Goal: Task Accomplishment & Management: Complete application form

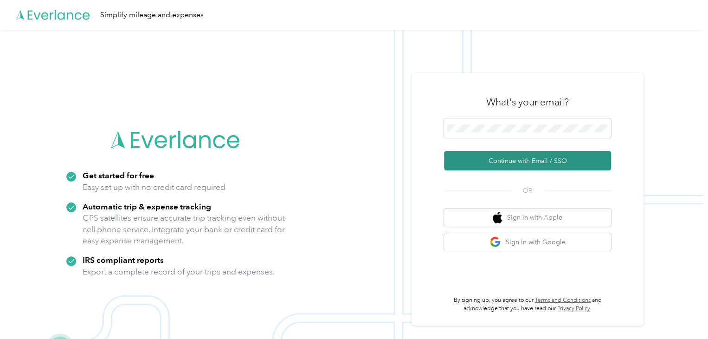
click at [518, 166] on button "Continue with Email / SSO" at bounding box center [527, 160] width 167 height 19
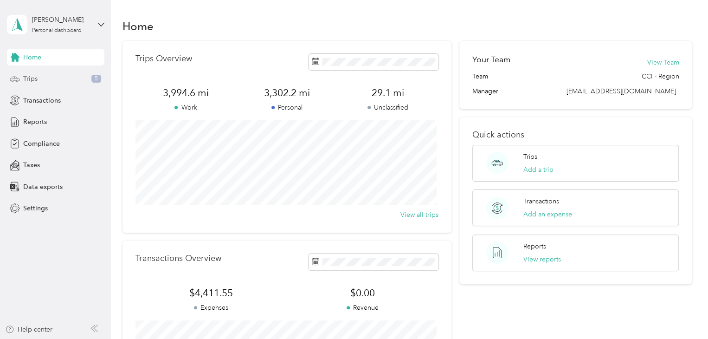
click at [68, 78] on div "Trips 5" at bounding box center [55, 79] width 97 height 17
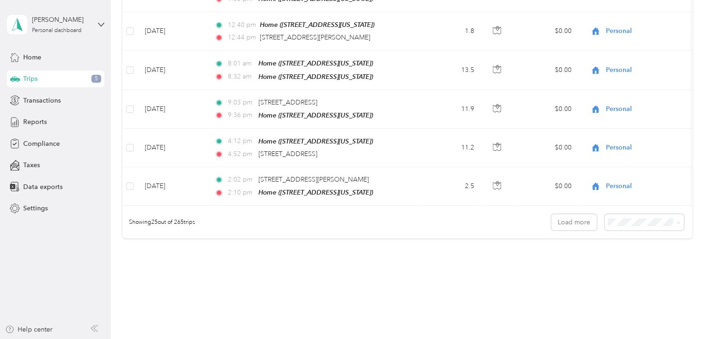
scroll to position [937, 0]
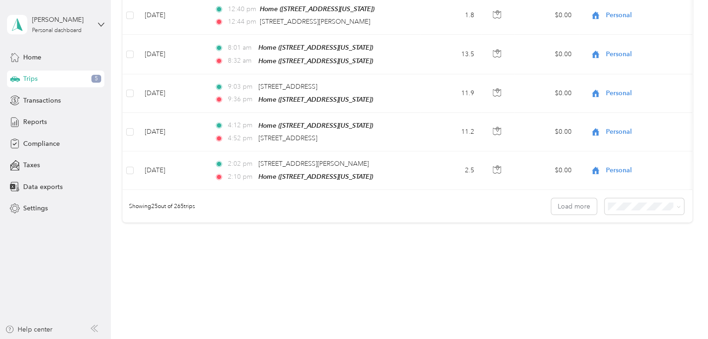
click at [568, 198] on button "Load more" at bounding box center [573, 206] width 45 height 16
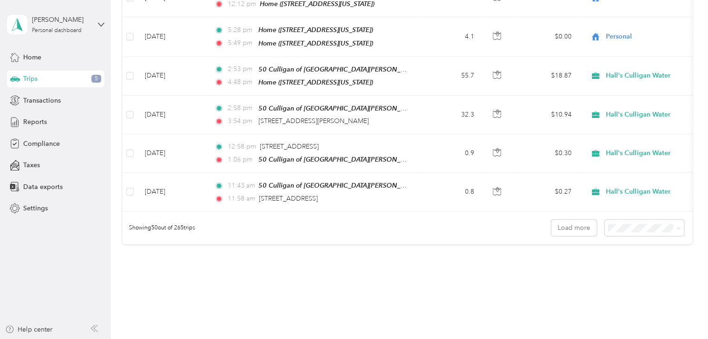
scroll to position [1889, 0]
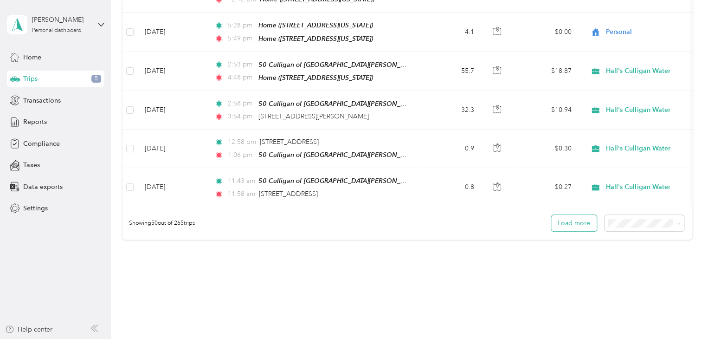
click at [566, 215] on button "Load more" at bounding box center [573, 223] width 45 height 16
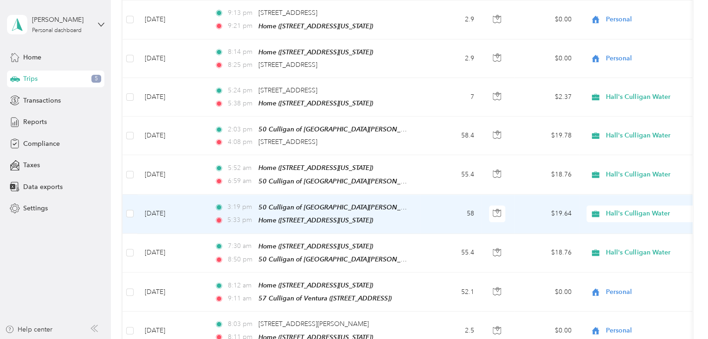
scroll to position [2539, 0]
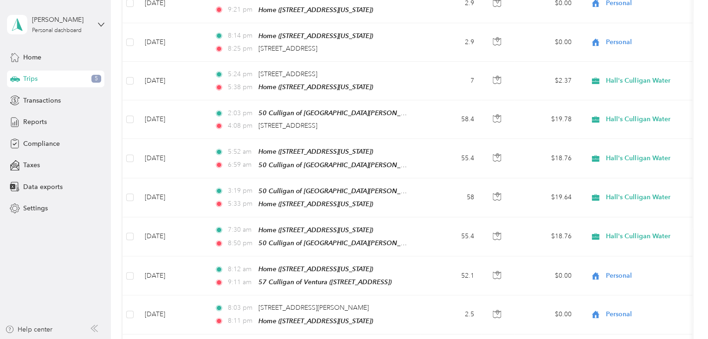
click at [74, 79] on div "Trips 5" at bounding box center [55, 79] width 97 height 17
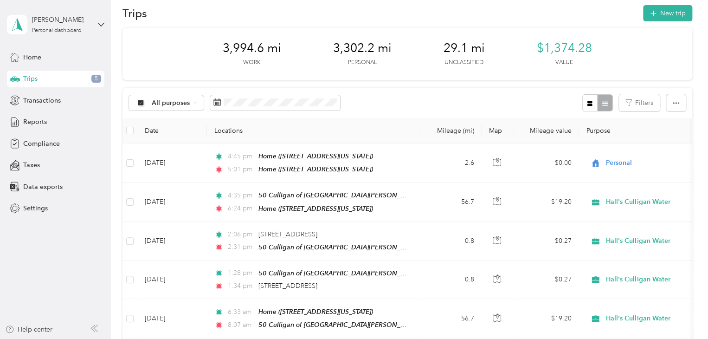
scroll to position [0, 0]
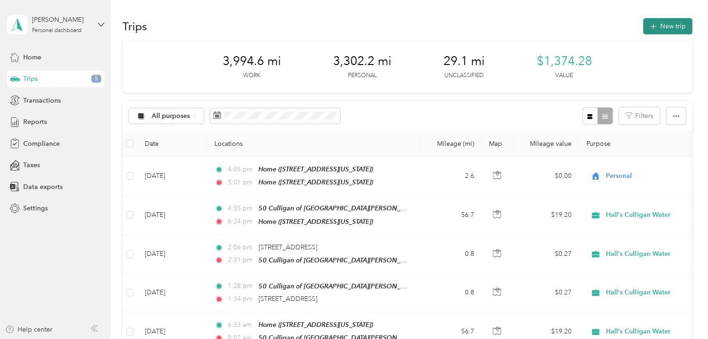
click at [655, 25] on button "New trip" at bounding box center [667, 26] width 49 height 16
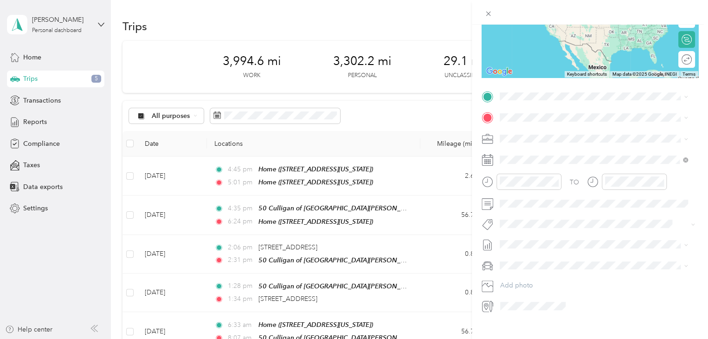
scroll to position [139, 0]
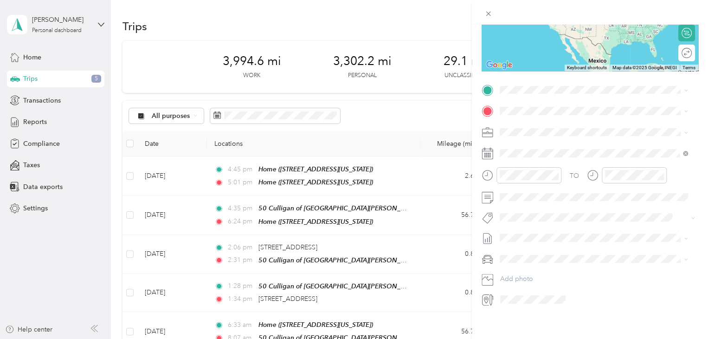
click at [488, 156] on rect at bounding box center [488, 155] width 1 height 1
click at [490, 155] on rect at bounding box center [490, 155] width 1 height 1
click at [520, 205] on icon at bounding box center [522, 205] width 9 height 9
click at [533, 254] on div "4" at bounding box center [531, 253] width 12 height 12
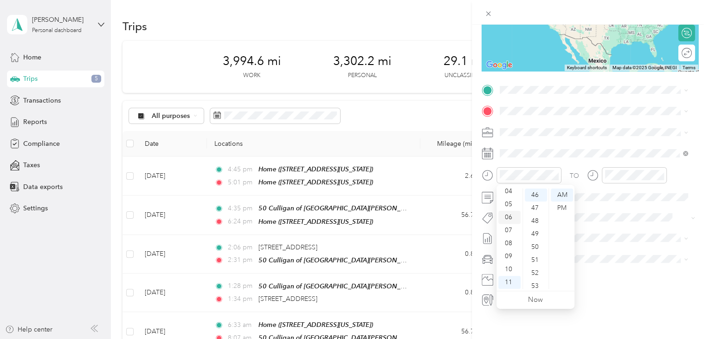
click at [510, 217] on div "06" at bounding box center [509, 217] width 22 height 13
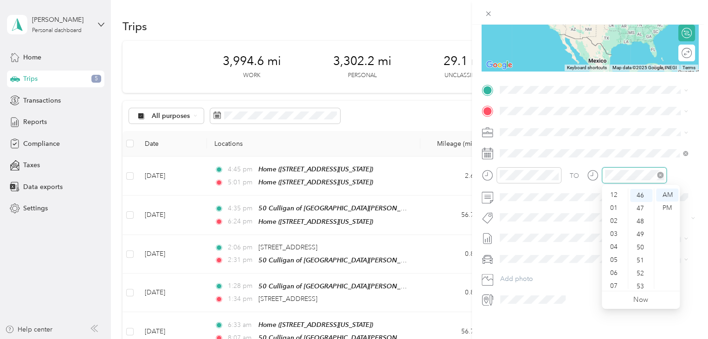
scroll to position [56, 0]
click at [616, 230] on div "07" at bounding box center [615, 230] width 22 height 13
click at [644, 220] on div "04" at bounding box center [641, 217] width 22 height 13
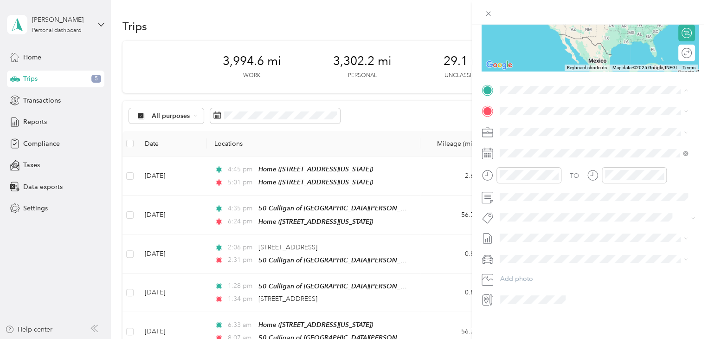
click at [535, 141] on span "[STREET_ADDRESS][US_STATE]" at bounding box center [563, 137] width 93 height 8
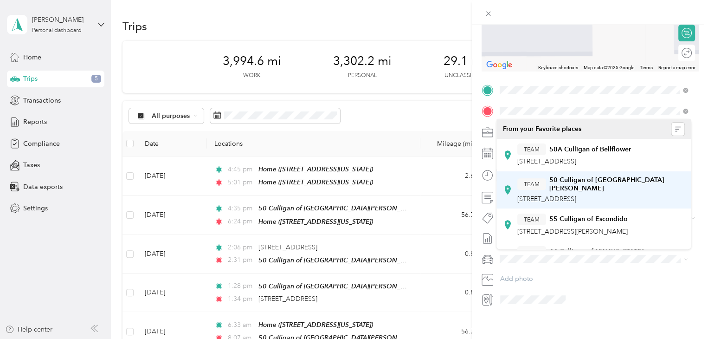
click at [541, 184] on button "TEAM" at bounding box center [531, 184] width 29 height 12
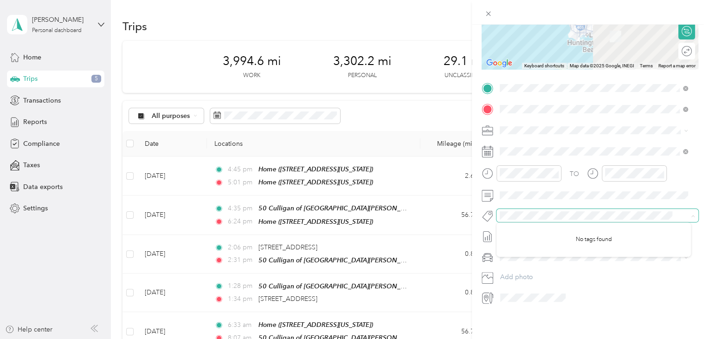
scroll to position [148, 0]
click at [579, 274] on button "Add photo" at bounding box center [597, 277] width 202 height 13
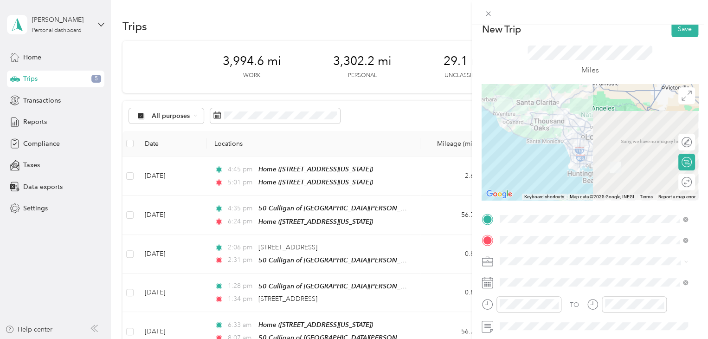
scroll to position [9, 0]
click at [675, 30] on button "Save" at bounding box center [684, 30] width 27 height 16
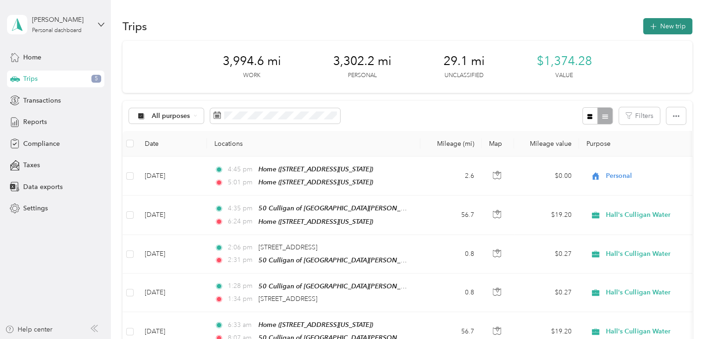
click at [665, 26] on button "New trip" at bounding box center [667, 26] width 49 height 16
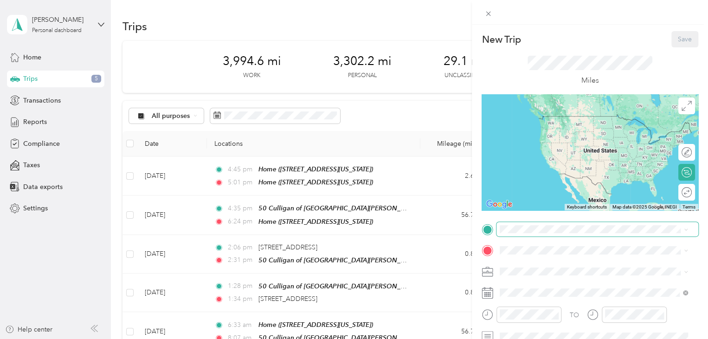
click at [510, 223] on span at bounding box center [597, 229] width 202 height 15
click at [529, 127] on span "[STREET_ADDRESS][US_STATE]" at bounding box center [563, 130] width 93 height 8
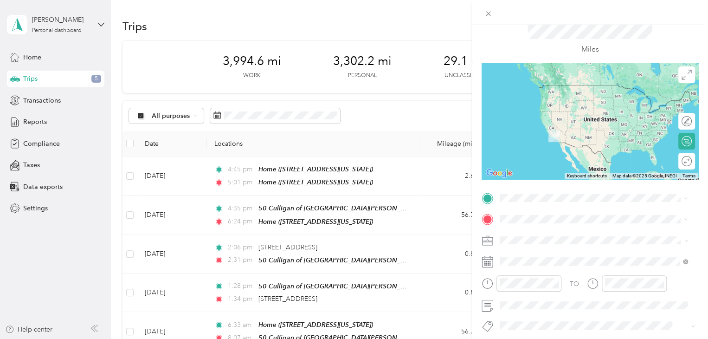
scroll to position [46, 0]
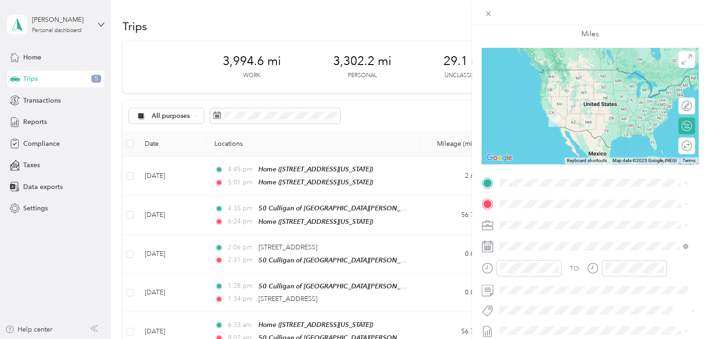
click at [539, 316] on span "TEAM" at bounding box center [532, 318] width 16 height 8
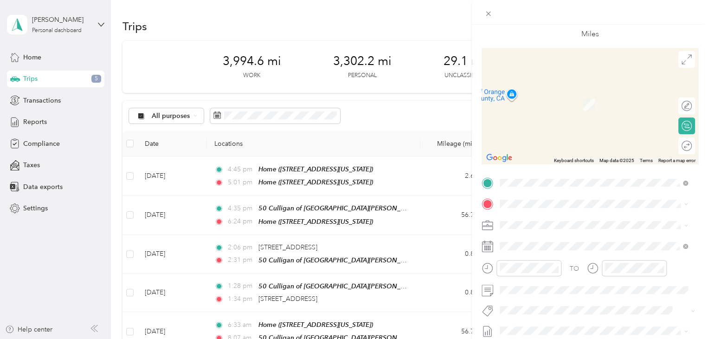
click at [541, 106] on span "[STREET_ADDRESS][US_STATE]" at bounding box center [563, 104] width 93 height 8
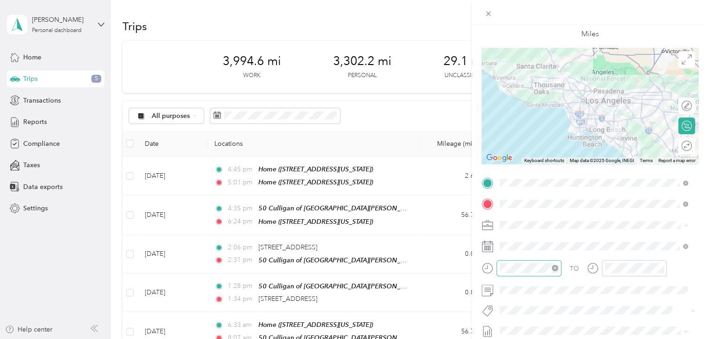
click at [555, 266] on icon "close-circle" at bounding box center [555, 267] width 6 height 6
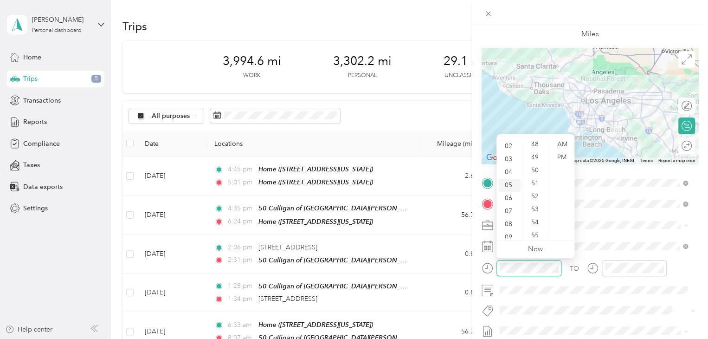
scroll to position [9, 0]
click at [511, 174] on div "03" at bounding box center [509, 174] width 22 height 13
click at [537, 231] on div "15" at bounding box center [536, 230] width 22 height 13
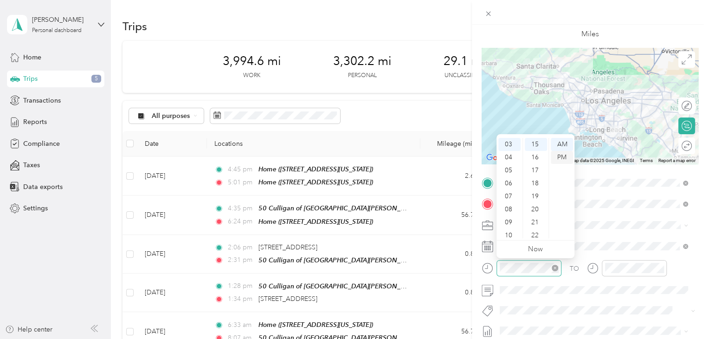
click at [564, 157] on div "PM" at bounding box center [562, 157] width 22 height 13
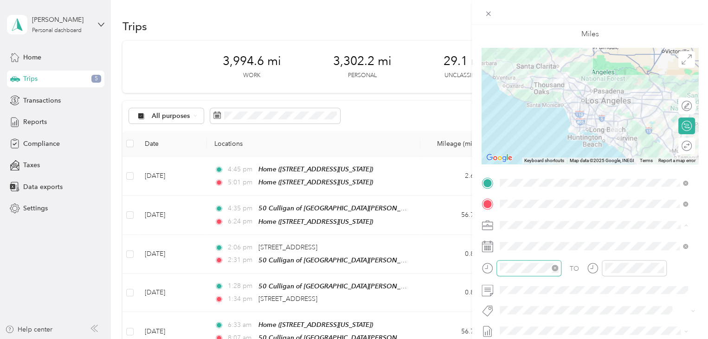
click at [559, 244] on div "Hall's Culligan Water" at bounding box center [588, 241] width 171 height 10
click at [542, 208] on span at bounding box center [597, 203] width 202 height 15
click at [488, 247] on icon at bounding box center [488, 246] width 12 height 12
click at [487, 245] on icon at bounding box center [488, 246] width 12 height 12
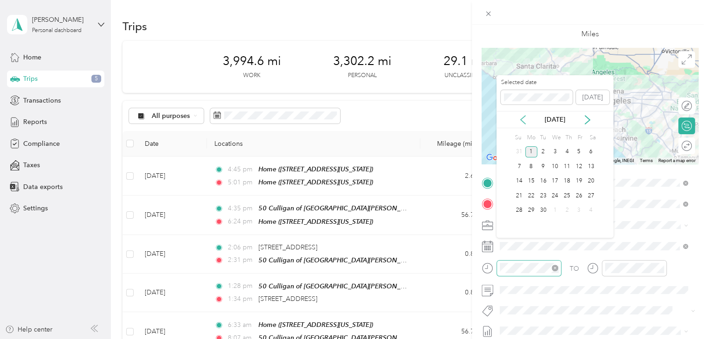
click at [523, 121] on icon at bounding box center [522, 119] width 9 height 9
click at [548, 168] on div "5" at bounding box center [543, 167] width 12 height 12
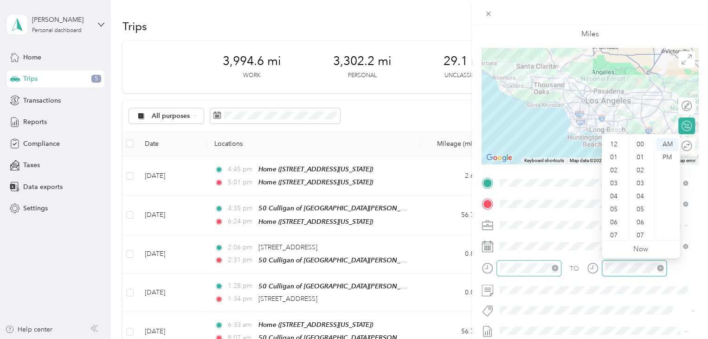
scroll to position [56, 0]
click at [610, 168] on div "06" at bounding box center [615, 166] width 22 height 13
click at [614, 153] on div "05" at bounding box center [615, 153] width 22 height 13
click at [638, 161] on div "49" at bounding box center [641, 157] width 22 height 13
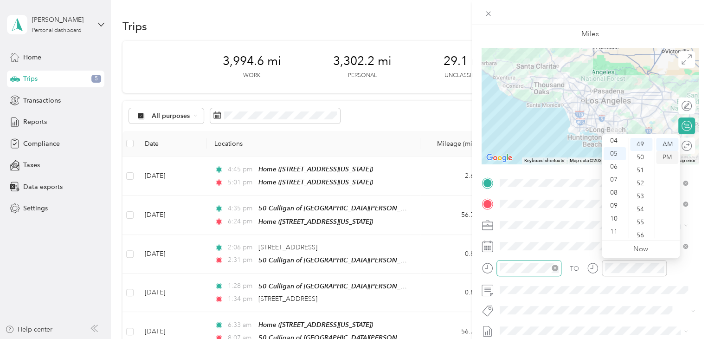
click at [665, 158] on div "PM" at bounding box center [667, 157] width 22 height 13
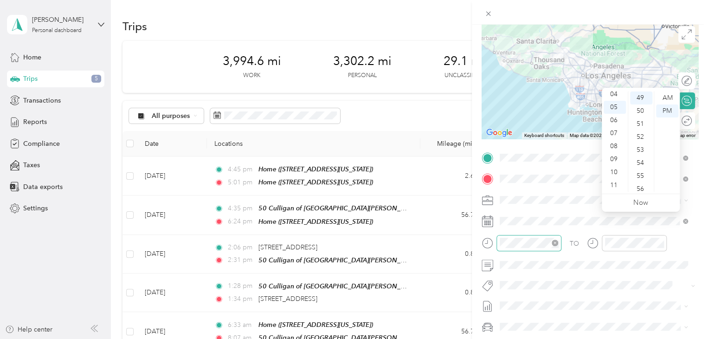
scroll to position [93, 0]
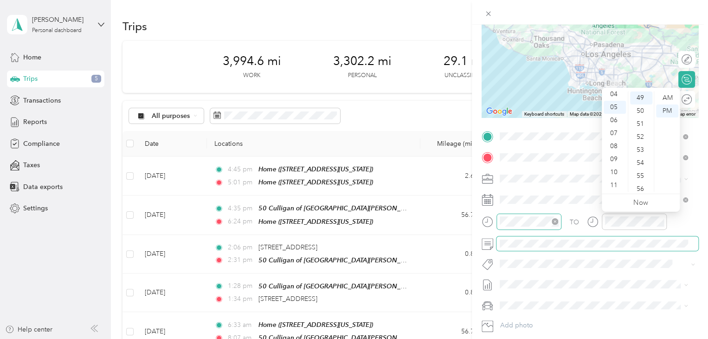
click at [540, 248] on span at bounding box center [597, 243] width 202 height 15
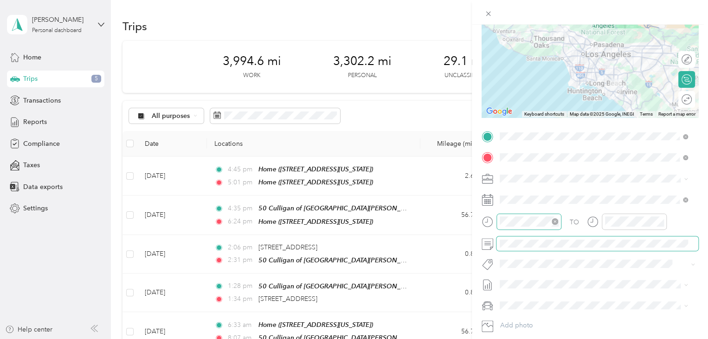
scroll to position [148, 0]
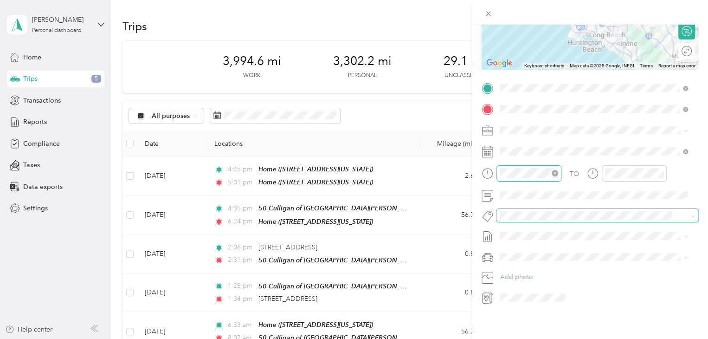
click at [519, 338] on div "New Trip Save This trip cannot be edited because it is either under review, app…" at bounding box center [351, 339] width 703 height 0
click at [587, 278] on div "TO Add photo" at bounding box center [590, 193] width 217 height 224
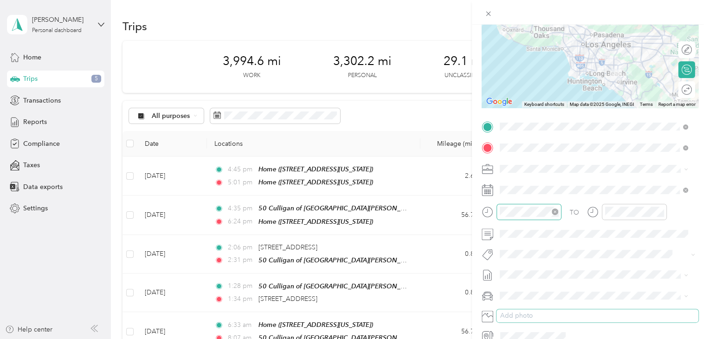
scroll to position [0, 0]
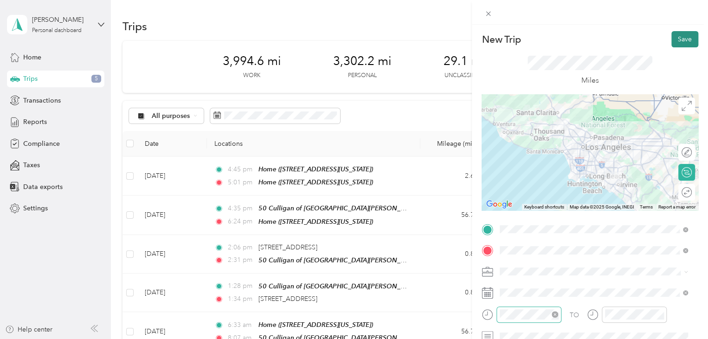
click at [678, 40] on button "Save" at bounding box center [684, 39] width 27 height 16
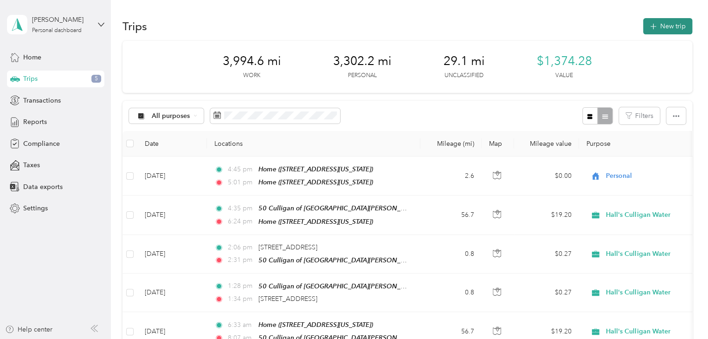
click at [657, 28] on button "New trip" at bounding box center [667, 26] width 49 height 16
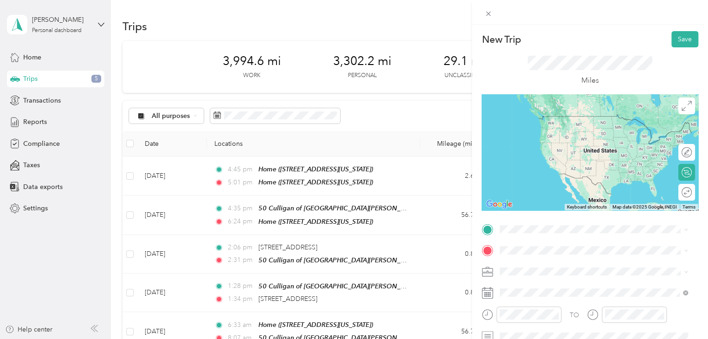
click at [569, 157] on div "TEAM 50 Culligan of Santa [PERSON_NAME]" at bounding box center [601, 156] width 168 height 16
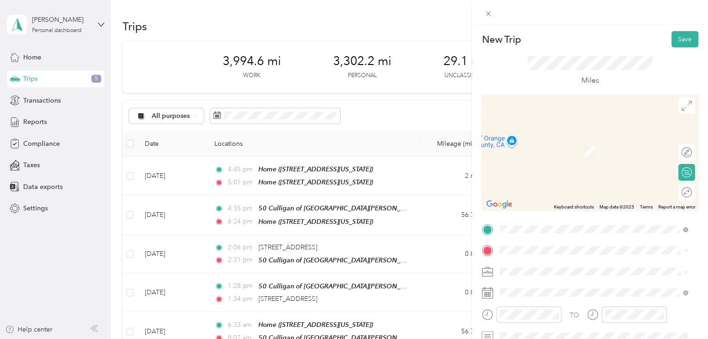
click at [542, 142] on div "Home" at bounding box center [563, 140] width 93 height 8
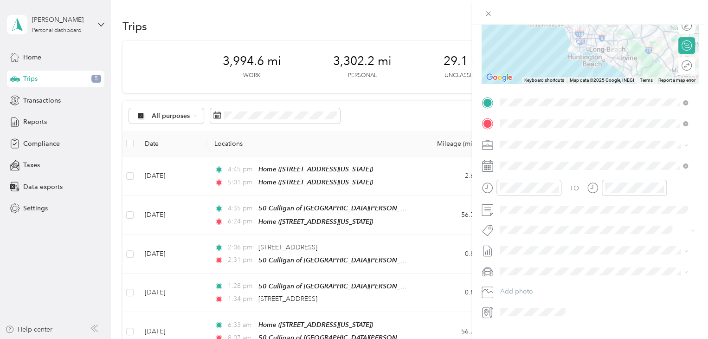
scroll to position [139, 0]
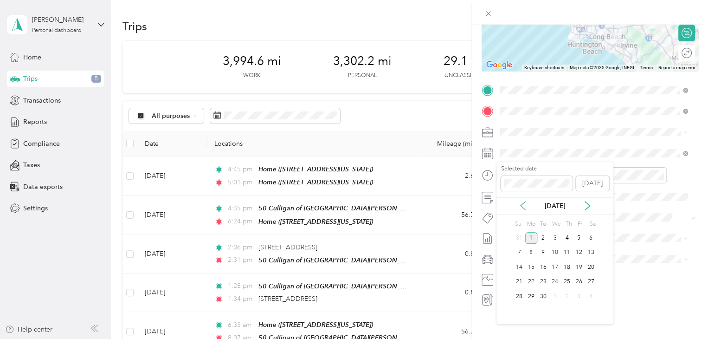
click at [521, 205] on icon at bounding box center [523, 205] width 5 height 8
click at [533, 251] on div "4" at bounding box center [531, 253] width 12 height 12
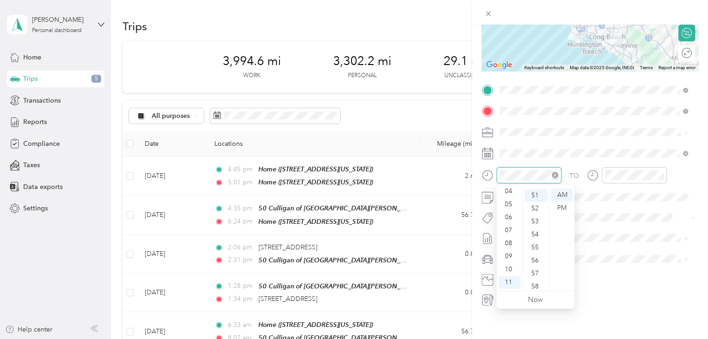
scroll to position [663, 0]
click at [510, 190] on div "04" at bounding box center [509, 191] width 22 height 13
click at [536, 196] on div "00" at bounding box center [536, 194] width 22 height 13
click at [561, 207] on div "PM" at bounding box center [562, 207] width 22 height 13
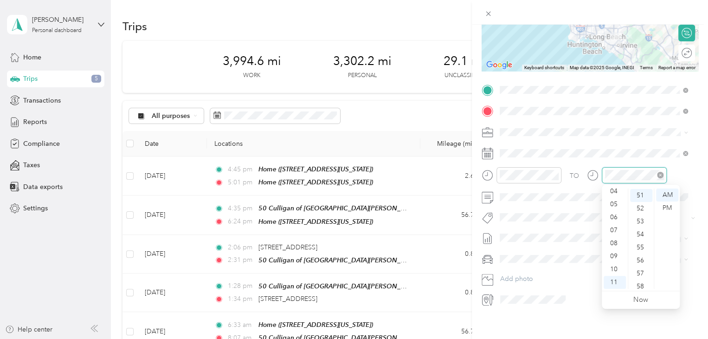
scroll to position [663, 0]
click at [618, 219] on div "06" at bounding box center [615, 217] width 22 height 13
click at [642, 193] on div "15" at bounding box center [641, 191] width 22 height 13
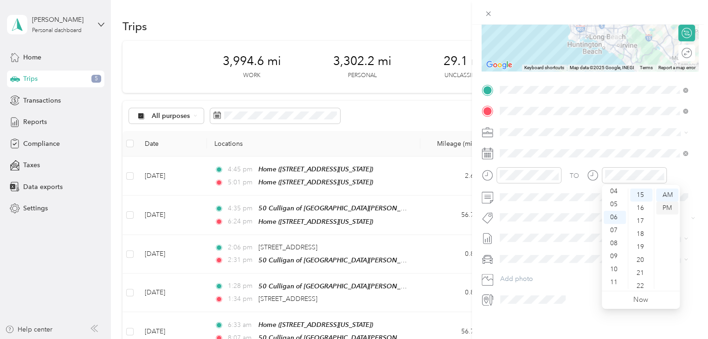
click at [665, 208] on div "PM" at bounding box center [667, 207] width 22 height 13
click at [570, 267] on div "TO Add photo" at bounding box center [590, 195] width 217 height 224
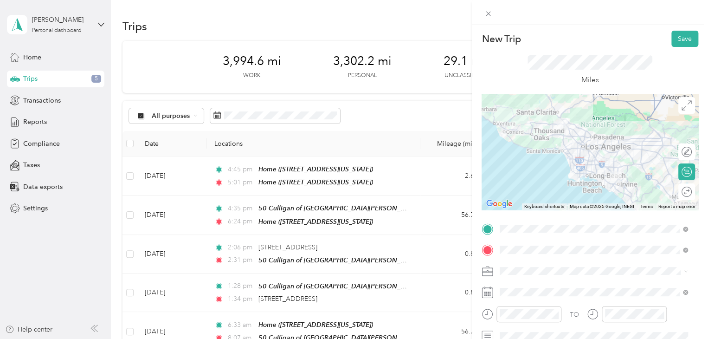
scroll to position [0, 0]
click at [673, 41] on button "Save" at bounding box center [684, 39] width 27 height 16
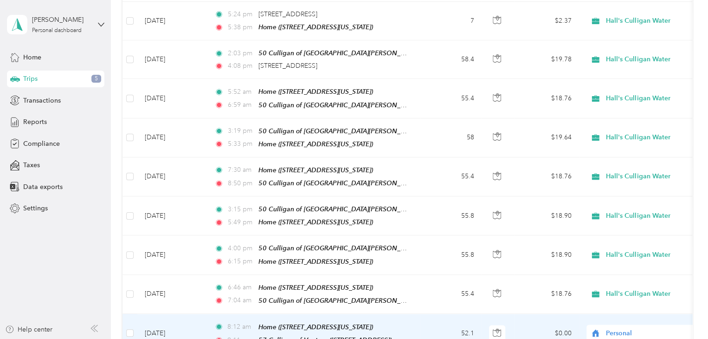
scroll to position [2645, 0]
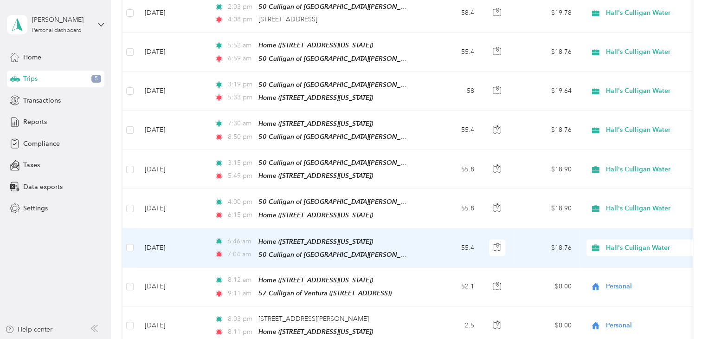
click at [244, 236] on span "6:46 am" at bounding box center [240, 241] width 26 height 10
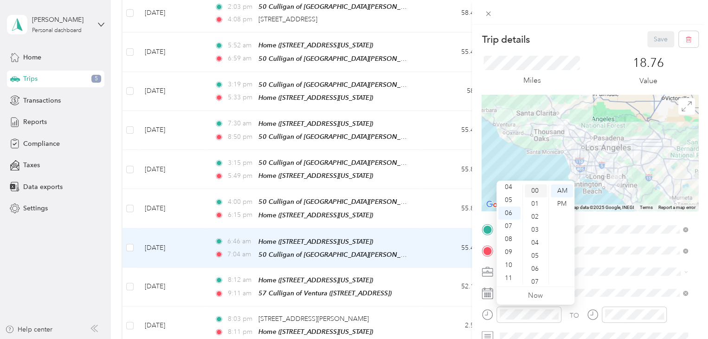
click at [535, 188] on div "00" at bounding box center [536, 190] width 22 height 13
click at [532, 185] on div "00" at bounding box center [536, 190] width 22 height 13
click at [534, 189] on div "00" at bounding box center [536, 190] width 22 height 13
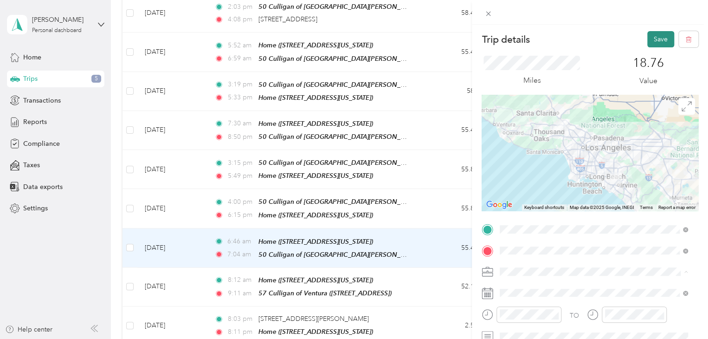
click at [654, 34] on button "Save" at bounding box center [660, 39] width 27 height 16
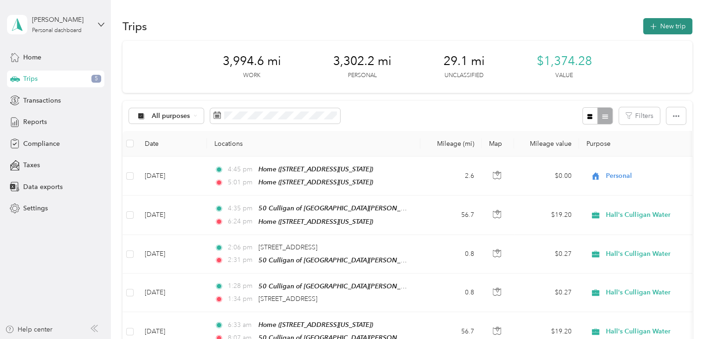
click at [665, 30] on button "New trip" at bounding box center [667, 26] width 49 height 16
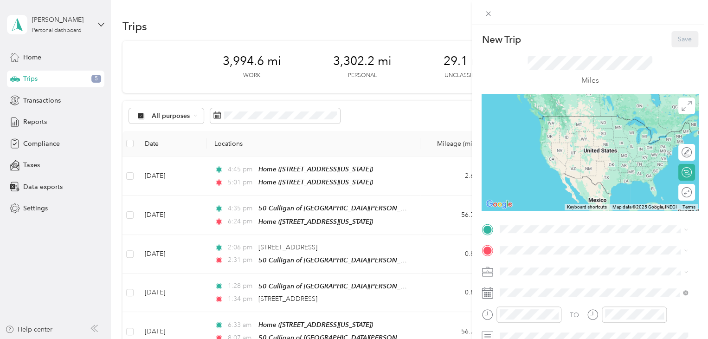
click at [534, 128] on span "[STREET_ADDRESS][US_STATE]" at bounding box center [563, 130] width 93 height 8
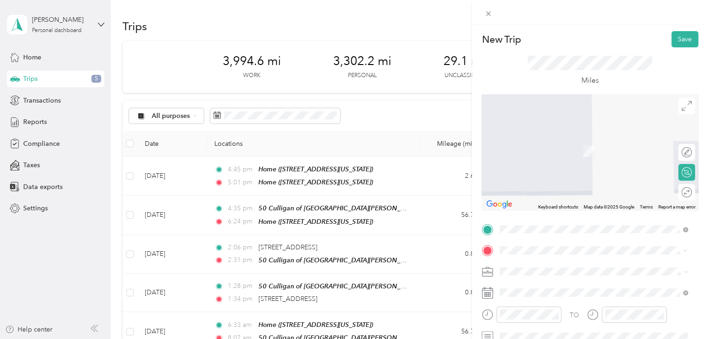
click at [548, 177] on div "TEAM 50 Culligan of Santa [PERSON_NAME]" at bounding box center [601, 177] width 168 height 16
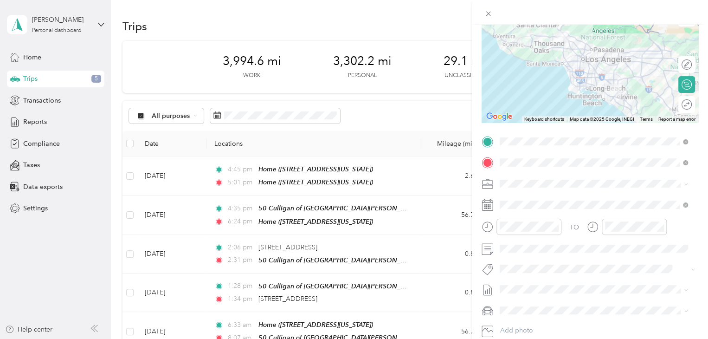
scroll to position [93, 0]
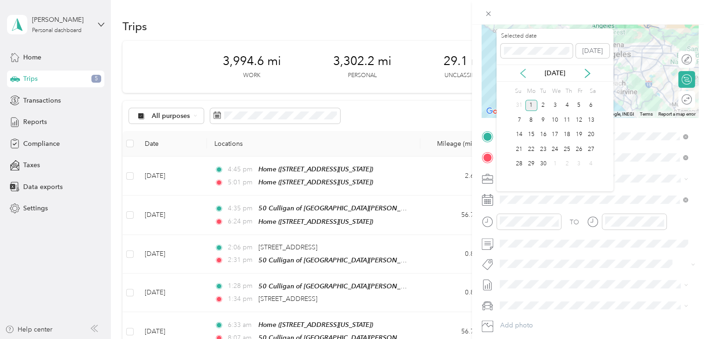
click at [523, 72] on icon at bounding box center [522, 73] width 9 height 9
click at [547, 121] on div "5" at bounding box center [543, 120] width 12 height 12
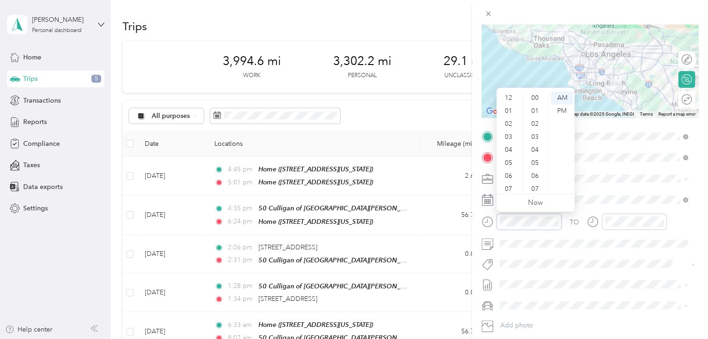
scroll to position [56, 0]
click at [512, 119] on div "06" at bounding box center [509, 120] width 22 height 13
click at [535, 149] on div "04" at bounding box center [536, 149] width 22 height 13
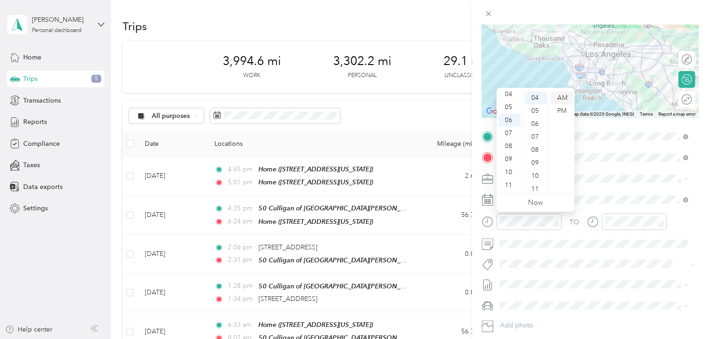
click at [562, 97] on div "AM" at bounding box center [562, 97] width 22 height 13
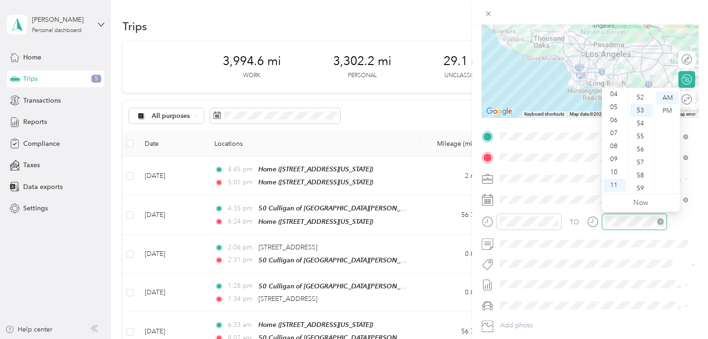
scroll to position [679, 0]
click at [614, 132] on div "07" at bounding box center [615, 133] width 22 height 13
click at [641, 106] on div "17" at bounding box center [641, 103] width 22 height 13
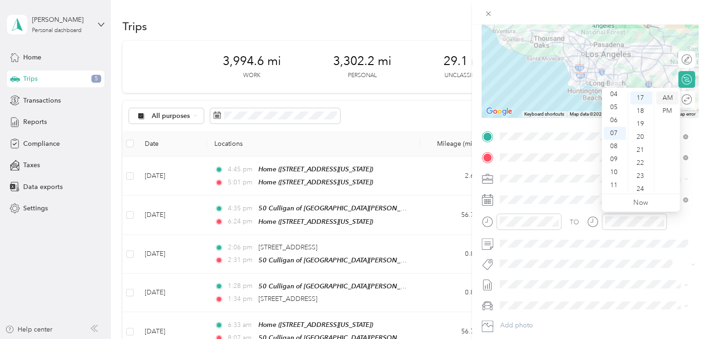
click at [664, 101] on div "AM" at bounding box center [667, 97] width 22 height 13
click at [608, 257] on span at bounding box center [597, 263] width 202 height 13
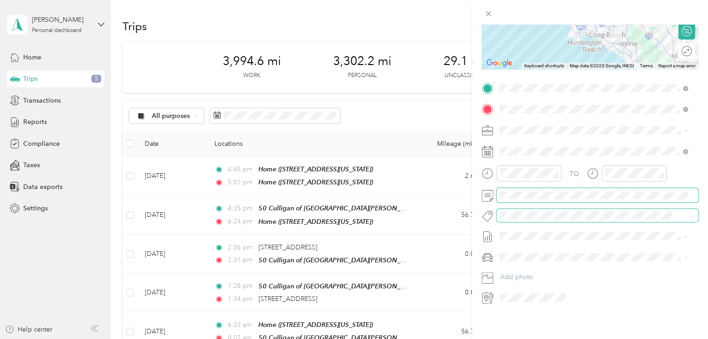
scroll to position [0, 0]
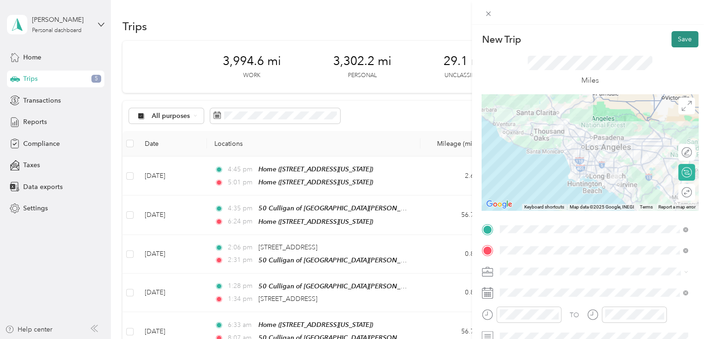
click at [678, 41] on button "Save" at bounding box center [684, 39] width 27 height 16
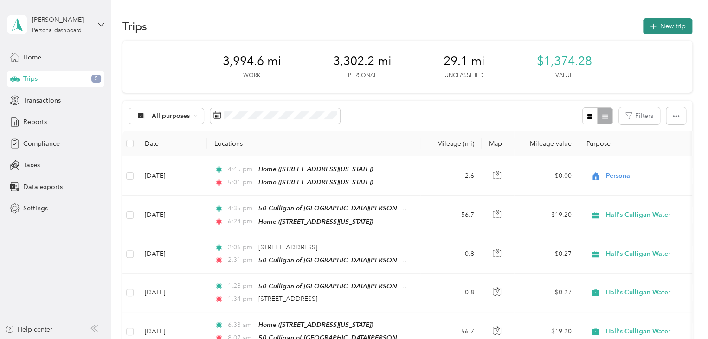
click at [655, 29] on button "New trip" at bounding box center [667, 26] width 49 height 16
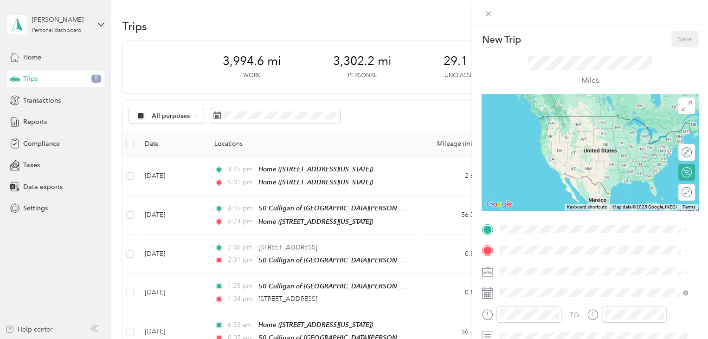
click at [538, 131] on span "[STREET_ADDRESS][US_STATE]" at bounding box center [563, 130] width 93 height 8
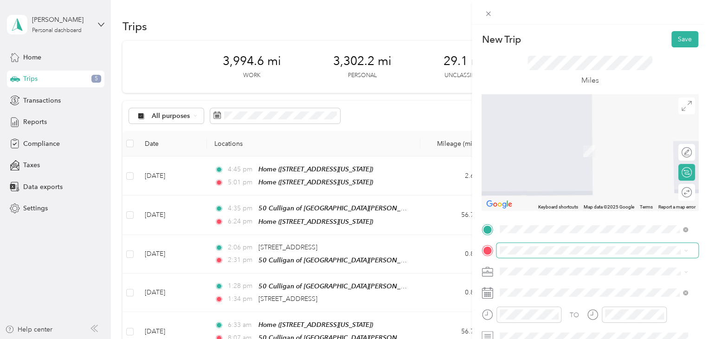
click at [522, 245] on span at bounding box center [597, 250] width 202 height 15
click at [568, 188] on span "[STREET_ADDRESS]" at bounding box center [546, 191] width 59 height 8
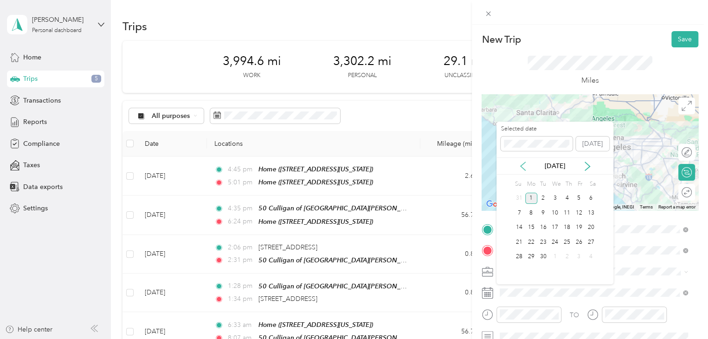
click at [522, 166] on icon at bounding box center [522, 165] width 9 height 9
click at [556, 227] on div "13" at bounding box center [555, 228] width 12 height 12
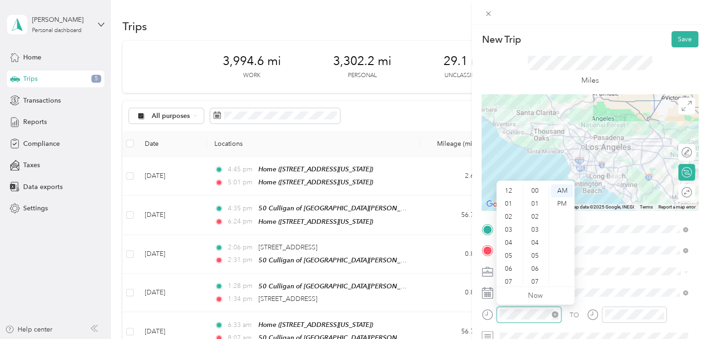
scroll to position [679, 0]
click at [515, 218] on div "06" at bounding box center [509, 212] width 22 height 13
click at [507, 197] on div "05" at bounding box center [509, 199] width 22 height 13
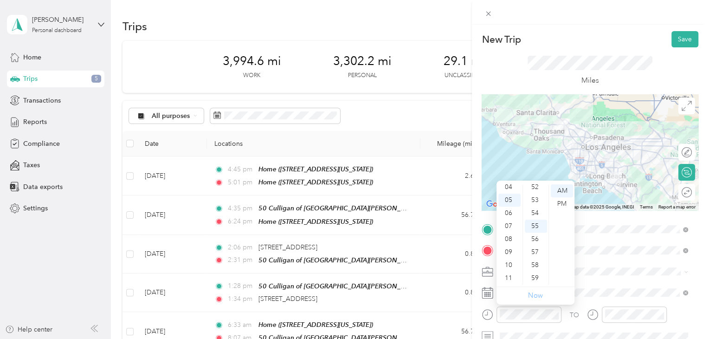
click at [533, 296] on link "Now" at bounding box center [535, 295] width 15 height 9
click at [507, 202] on div "05" at bounding box center [509, 199] width 22 height 13
click at [535, 226] on div "55" at bounding box center [536, 225] width 22 height 13
click at [561, 193] on div "AM" at bounding box center [562, 190] width 22 height 13
click at [611, 284] on div "TO Add photo" at bounding box center [590, 334] width 217 height 224
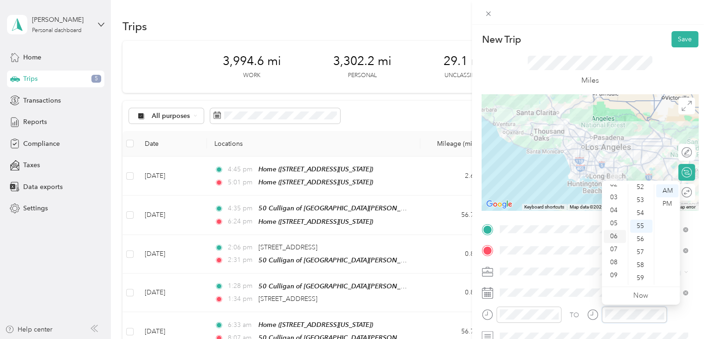
scroll to position [0, 0]
click at [615, 218] on div "02" at bounding box center [615, 216] width 22 height 13
click at [667, 204] on div "PM" at bounding box center [667, 203] width 22 height 13
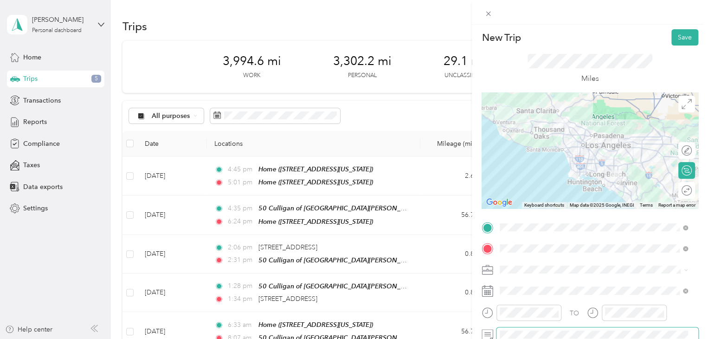
scroll to position [0, 0]
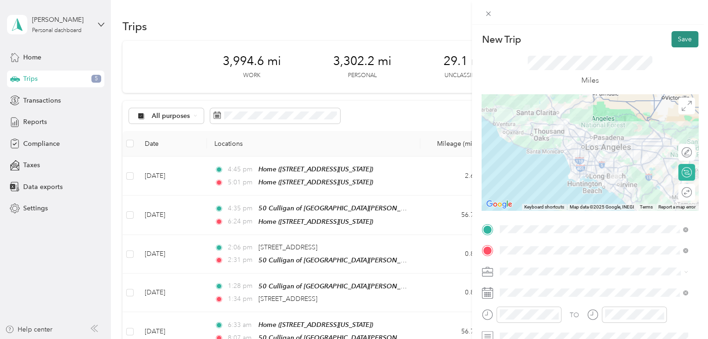
click at [674, 41] on button "Save" at bounding box center [684, 39] width 27 height 16
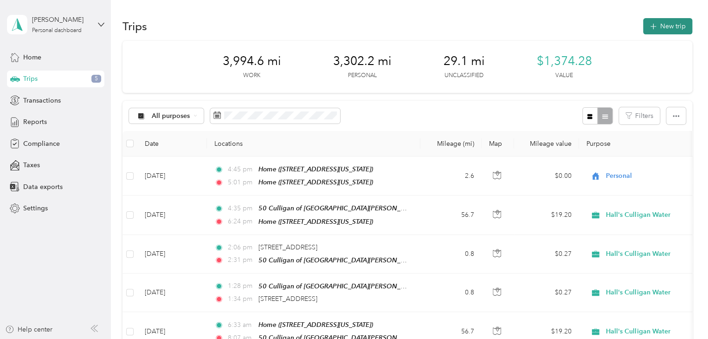
click at [663, 27] on button "New trip" at bounding box center [667, 26] width 49 height 16
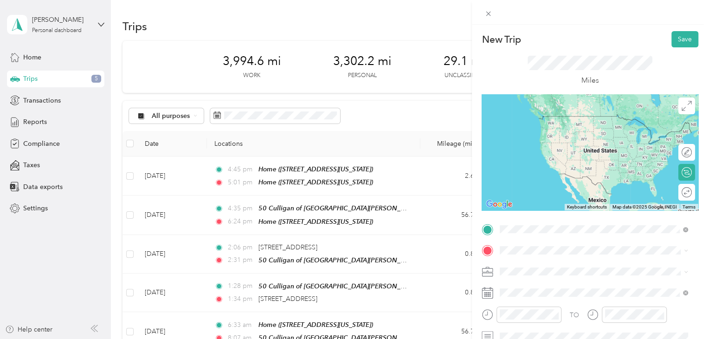
click at [560, 167] on span "[STREET_ADDRESS]" at bounding box center [546, 171] width 59 height 8
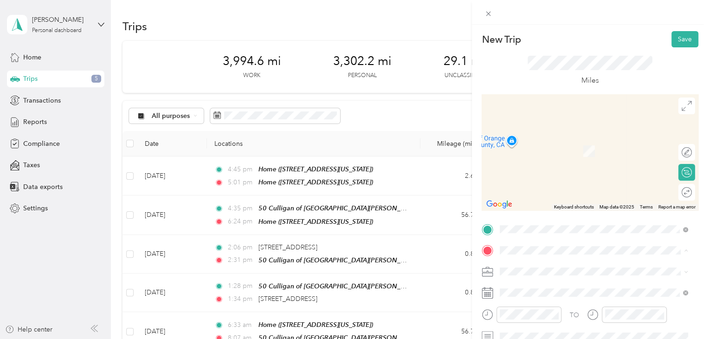
click at [533, 155] on div "Home [STREET_ADDRESS][US_STATE]" at bounding box center [563, 145] width 93 height 19
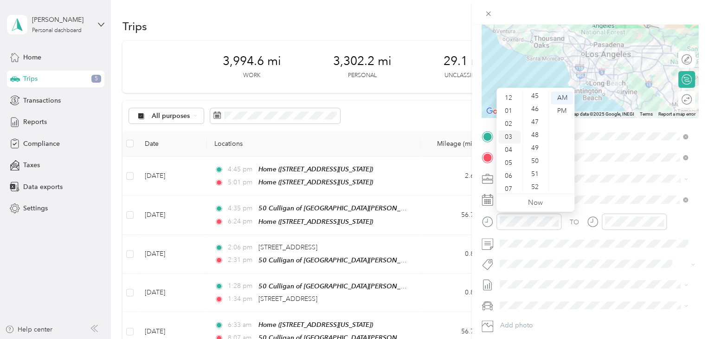
click at [509, 138] on div "03" at bounding box center [509, 136] width 22 height 13
click at [535, 176] on div "30" at bounding box center [536, 179] width 22 height 13
click at [568, 111] on div "PM" at bounding box center [562, 110] width 22 height 13
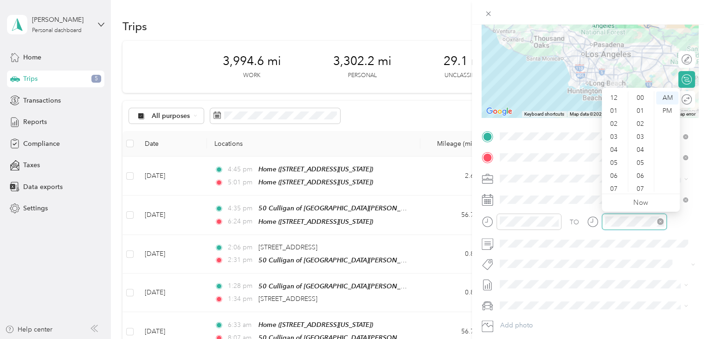
scroll to position [679, 0]
click at [614, 119] on div "06" at bounding box center [615, 120] width 22 height 13
click at [643, 163] on div "05" at bounding box center [641, 162] width 22 height 13
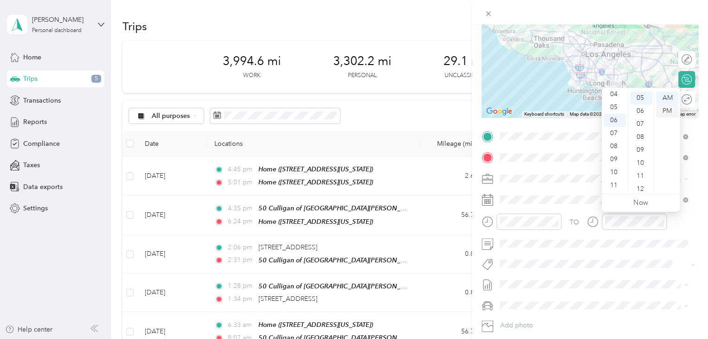
click at [667, 109] on div "PM" at bounding box center [667, 110] width 22 height 13
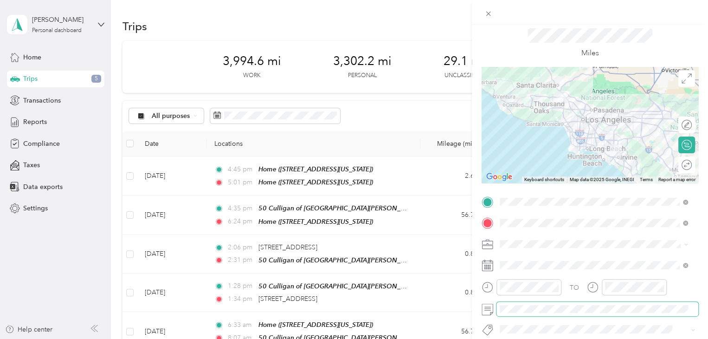
scroll to position [0, 0]
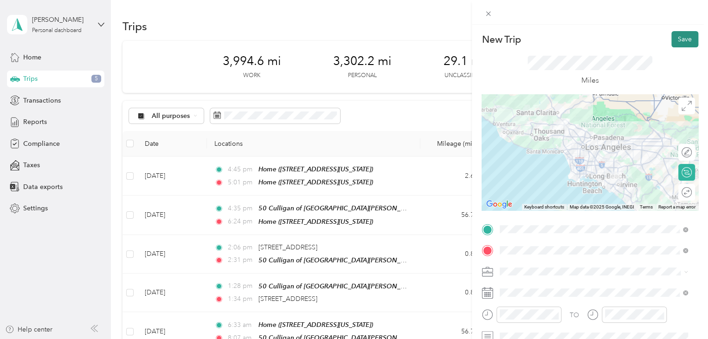
click at [677, 40] on button "Save" at bounding box center [684, 39] width 27 height 16
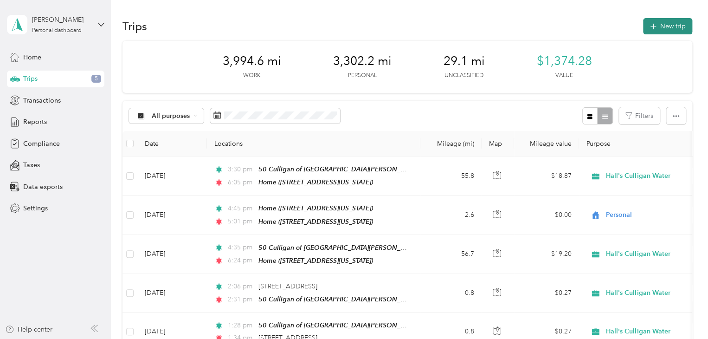
click at [664, 28] on button "New trip" at bounding box center [667, 26] width 49 height 16
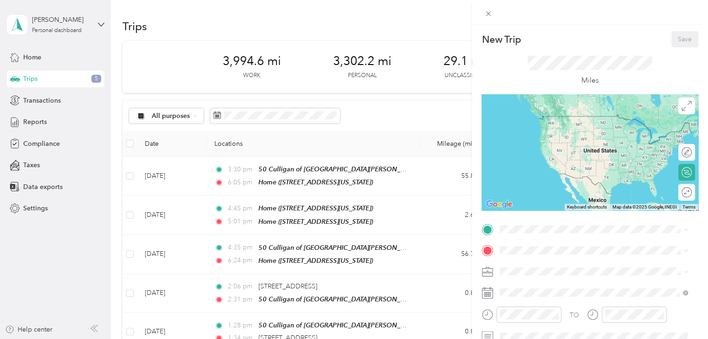
click at [543, 121] on div "Home" at bounding box center [563, 119] width 93 height 8
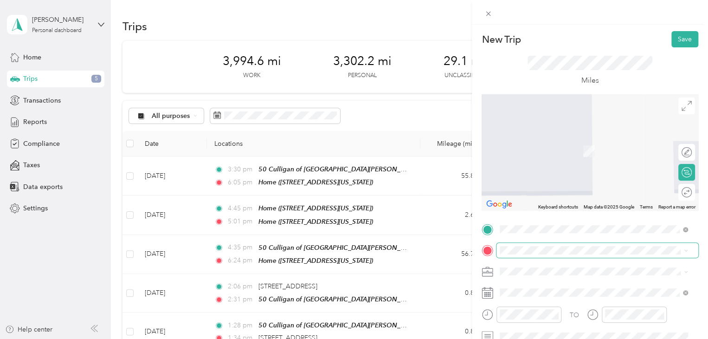
click at [546, 245] on span at bounding box center [597, 250] width 202 height 15
click at [557, 239] on strong "50 Culligan of [GEOGRAPHIC_DATA][PERSON_NAME]" at bounding box center [616, 242] width 135 height 16
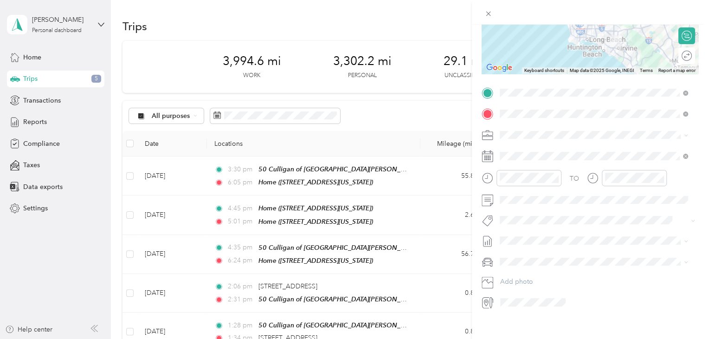
scroll to position [139, 0]
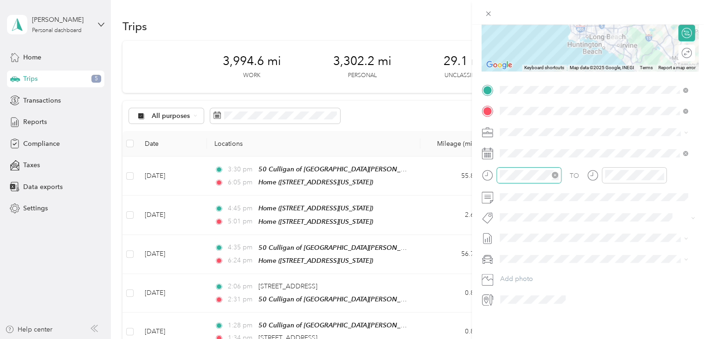
click at [555, 174] on icon "close-circle" at bounding box center [555, 175] width 6 height 6
click at [524, 208] on icon at bounding box center [523, 205] width 5 height 8
click at [564, 269] on div "14" at bounding box center [567, 267] width 12 height 12
click at [509, 220] on div "06" at bounding box center [509, 217] width 22 height 13
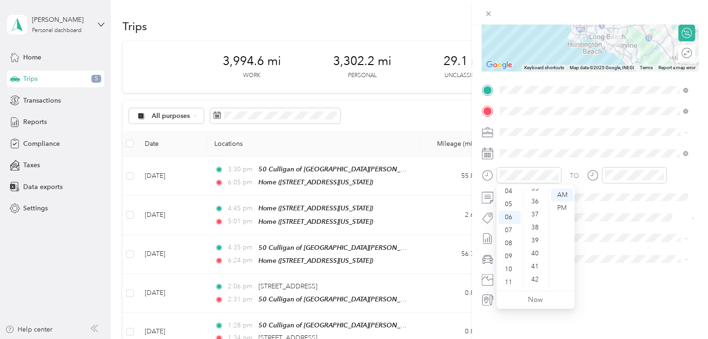
scroll to position [447, 0]
click at [535, 218] on div "36" at bounding box center [536, 215] width 22 height 13
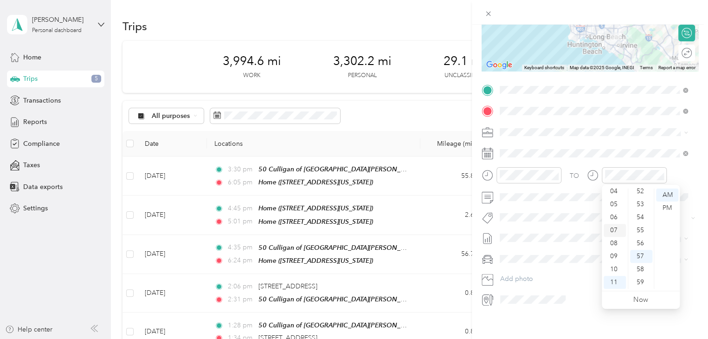
click at [611, 227] on div "07" at bounding box center [615, 230] width 22 height 13
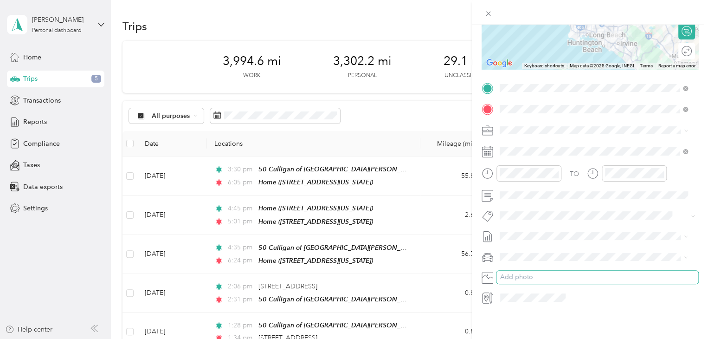
click at [577, 271] on button "Add photo" at bounding box center [597, 277] width 202 height 13
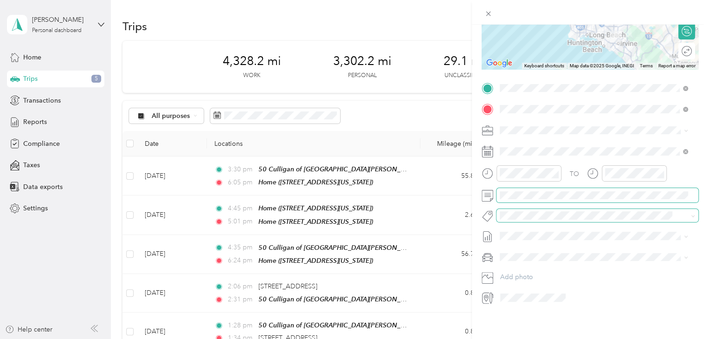
scroll to position [0, 0]
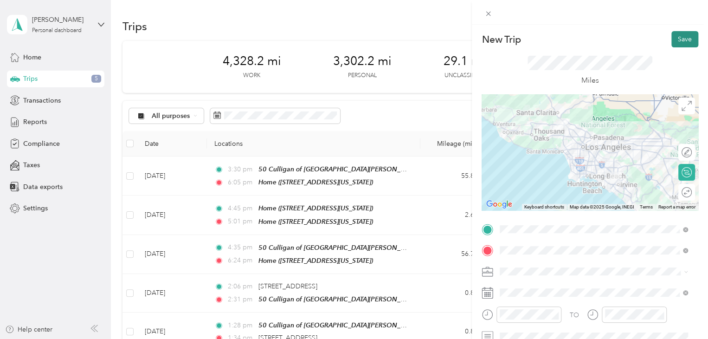
click at [675, 42] on button "Save" at bounding box center [684, 39] width 27 height 16
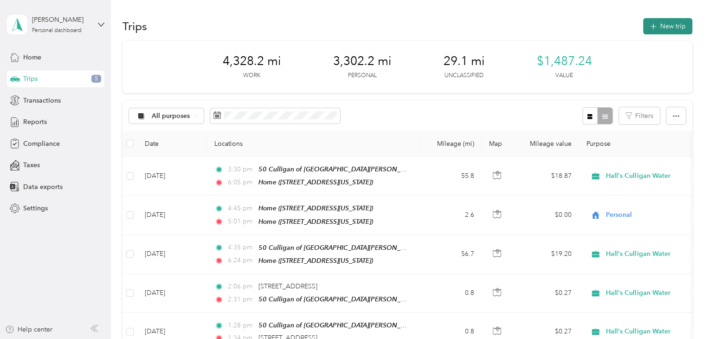
click at [660, 30] on button "New trip" at bounding box center [667, 26] width 49 height 16
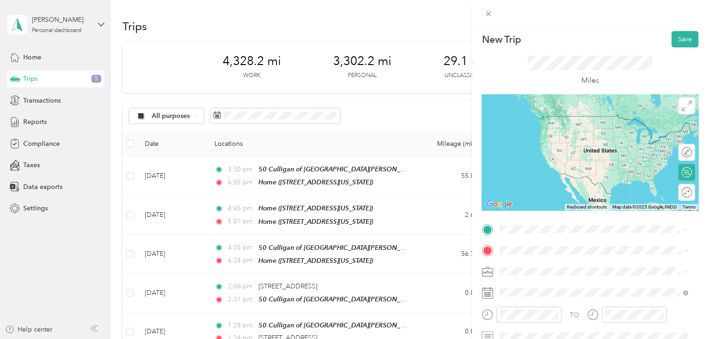
click at [567, 156] on strong "50 Culligan of [GEOGRAPHIC_DATA][PERSON_NAME]" at bounding box center [616, 156] width 135 height 16
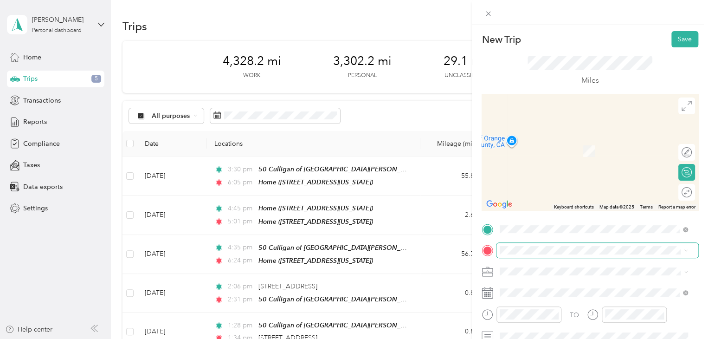
click at [548, 255] on span at bounding box center [597, 250] width 202 height 15
click at [532, 138] on strong "Home" at bounding box center [526, 139] width 18 height 8
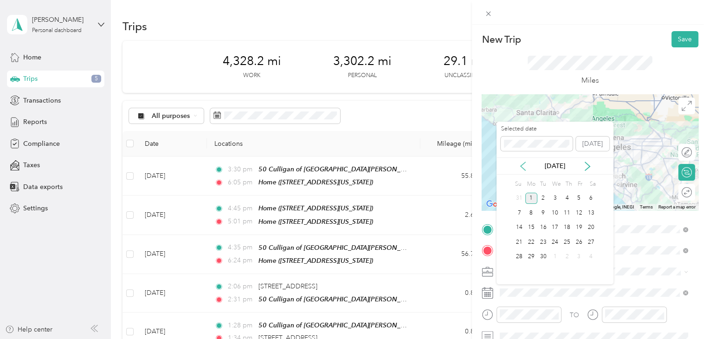
click at [523, 168] on icon at bounding box center [523, 166] width 5 height 8
click at [567, 229] on div "14" at bounding box center [567, 228] width 12 height 12
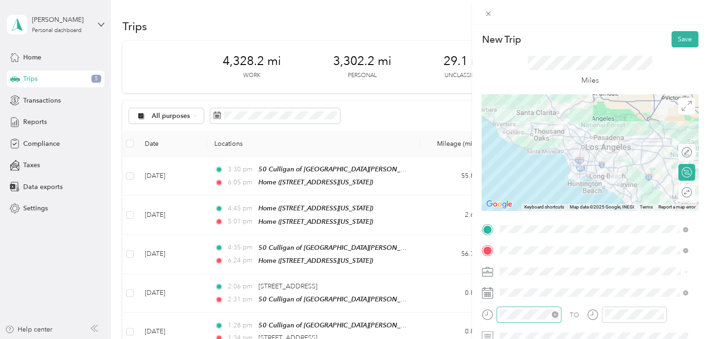
click at [554, 314] on icon "close-circle" at bounding box center [555, 314] width 6 height 6
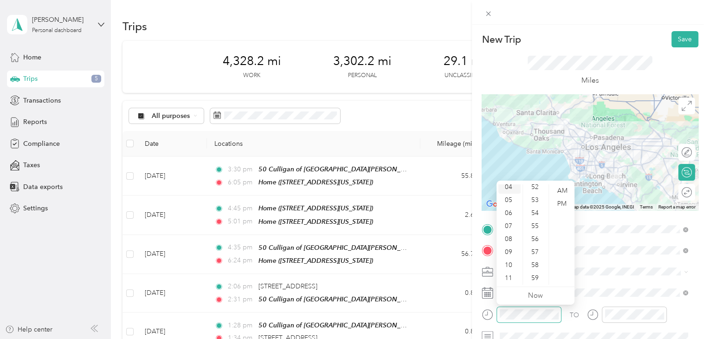
click at [507, 186] on div "04" at bounding box center [509, 186] width 22 height 13
click at [561, 203] on div "PM" at bounding box center [562, 203] width 22 height 13
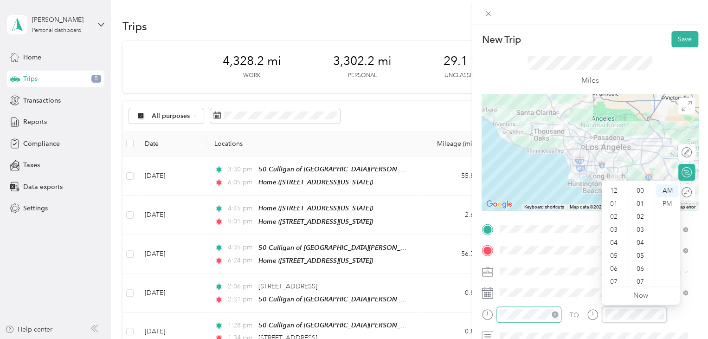
scroll to position [679, 0]
click at [611, 225] on div "07" at bounding box center [615, 225] width 22 height 13
click at [641, 239] on div "56" at bounding box center [641, 238] width 22 height 13
click at [640, 277] on div "59" at bounding box center [641, 277] width 22 height 13
click at [667, 202] on div "PM" at bounding box center [667, 203] width 22 height 13
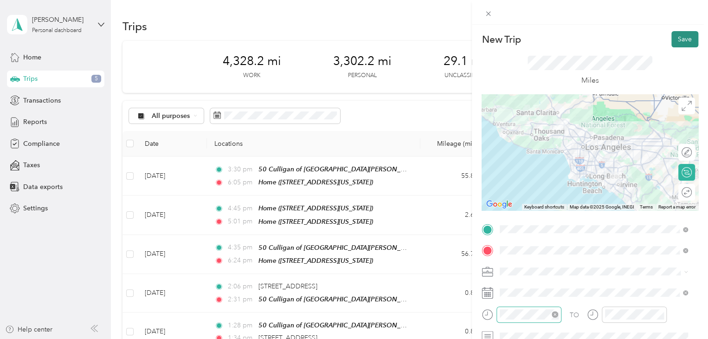
click at [679, 38] on button "Save" at bounding box center [684, 39] width 27 height 16
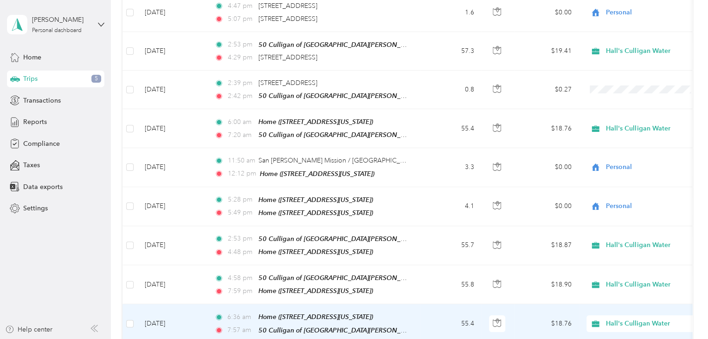
scroll to position [1763, 0]
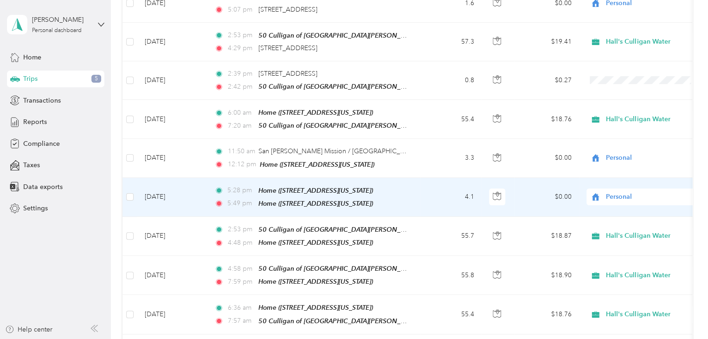
click at [355, 185] on div "5:28 pm Home ([STREET_ADDRESS][US_STATE]) 5:49 pm Home ([STREET_ADDRESS][US_STA…" at bounding box center [311, 197] width 195 height 24
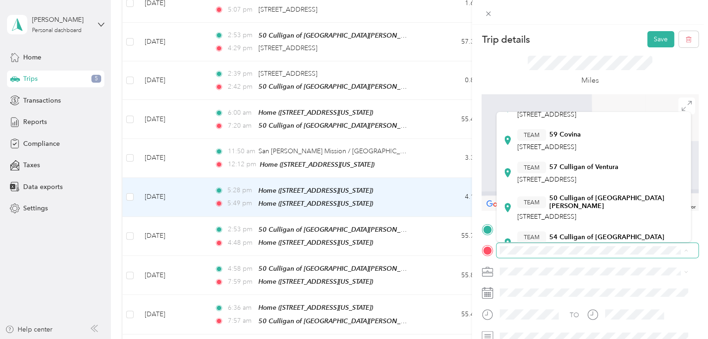
scroll to position [139, 0]
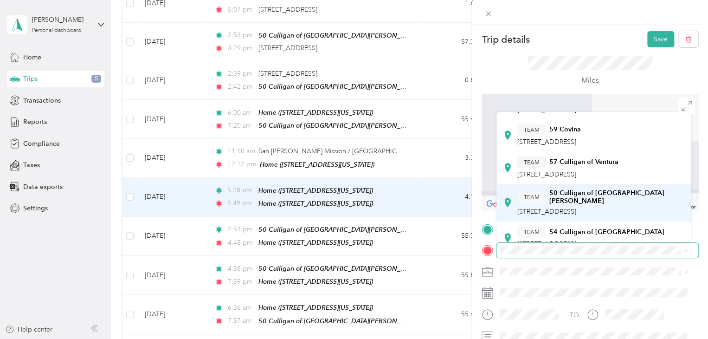
click at [570, 214] on span "[STREET_ADDRESS]" at bounding box center [546, 211] width 59 height 8
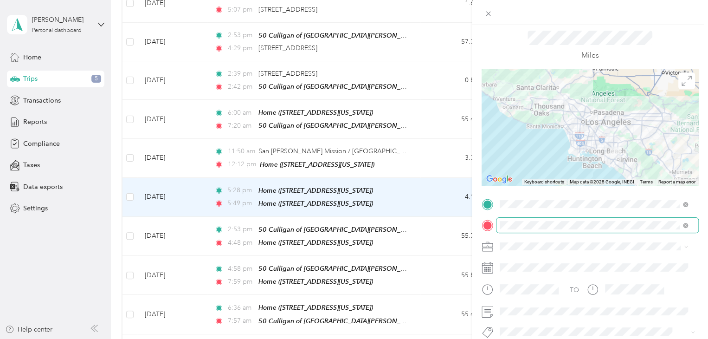
scroll to position [46, 0]
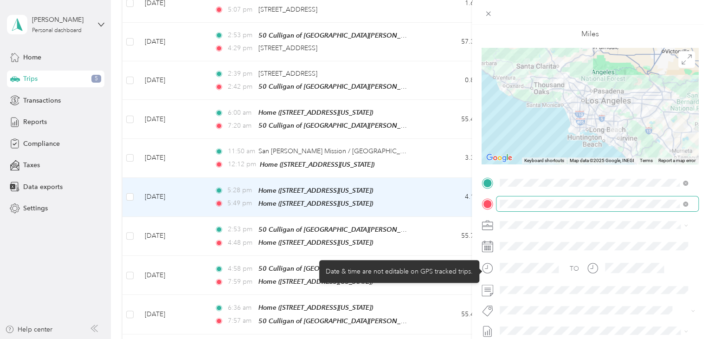
click at [488, 270] on icon at bounding box center [488, 268] width 12 height 12
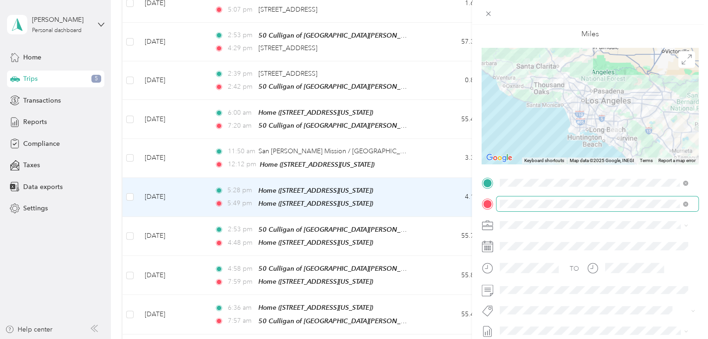
click at [564, 269] on div "TO" at bounding box center [590, 271] width 217 height 23
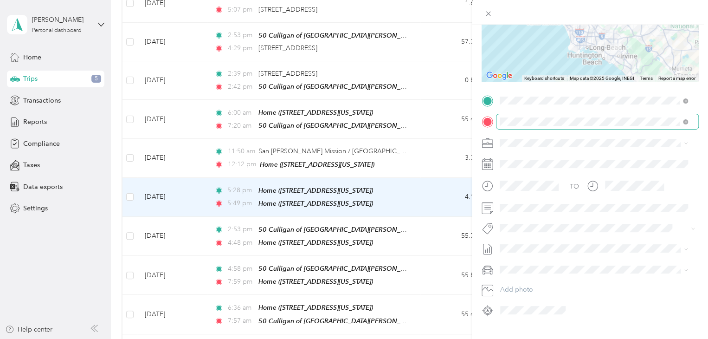
scroll to position [139, 0]
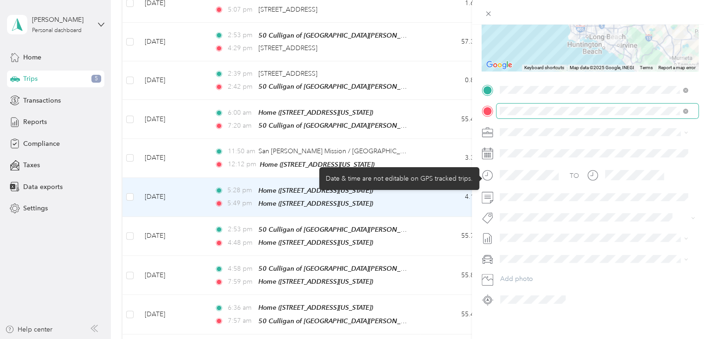
click at [488, 173] on icon at bounding box center [488, 175] width 12 height 12
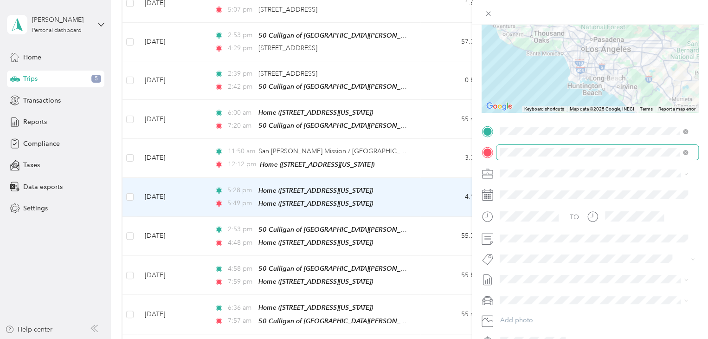
scroll to position [93, 0]
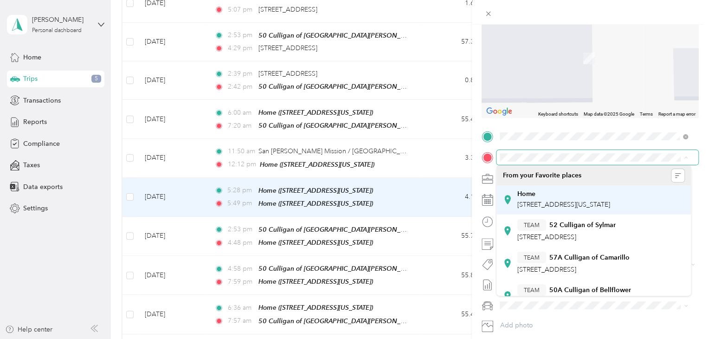
click at [600, 198] on div "Home [STREET_ADDRESS][US_STATE]" at bounding box center [563, 199] width 93 height 19
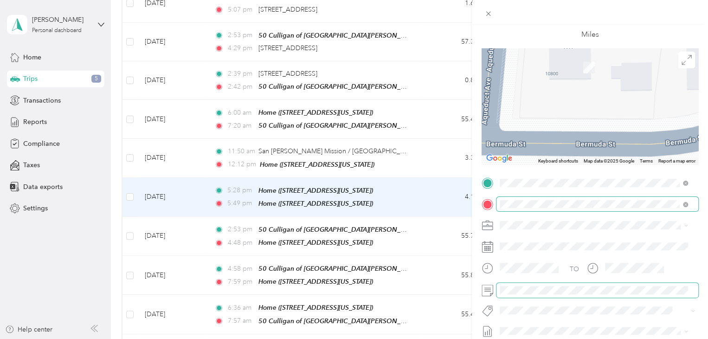
scroll to position [0, 0]
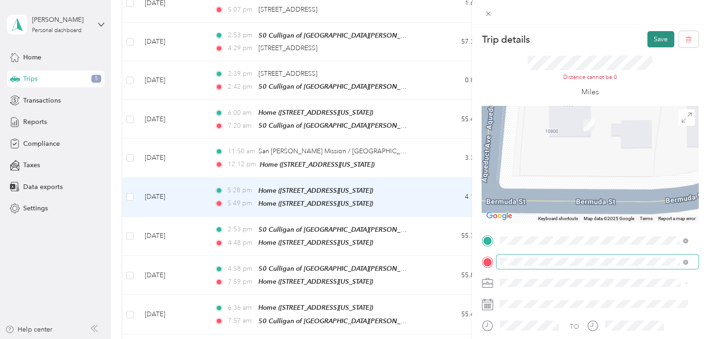
click at [653, 40] on button "Save" at bounding box center [660, 39] width 27 height 16
click at [652, 39] on button "Save" at bounding box center [660, 39] width 27 height 16
click at [486, 17] on icon at bounding box center [488, 14] width 8 height 8
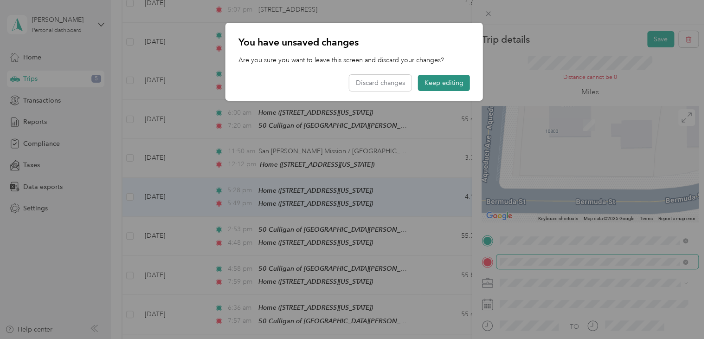
click at [449, 84] on button "Keep editing" at bounding box center [444, 83] width 52 height 16
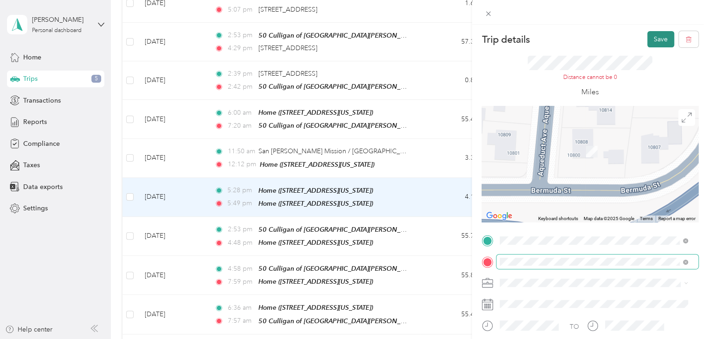
click at [652, 42] on button "Save" at bounding box center [660, 39] width 27 height 16
click at [651, 39] on button "Save" at bounding box center [660, 39] width 27 height 16
click at [492, 13] on span at bounding box center [488, 13] width 13 height 13
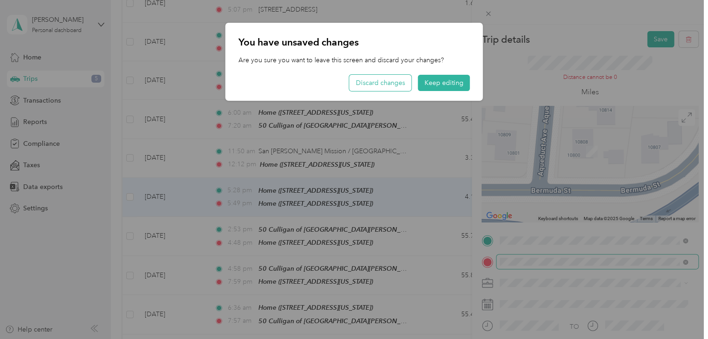
click at [393, 82] on button "Discard changes" at bounding box center [380, 83] width 62 height 16
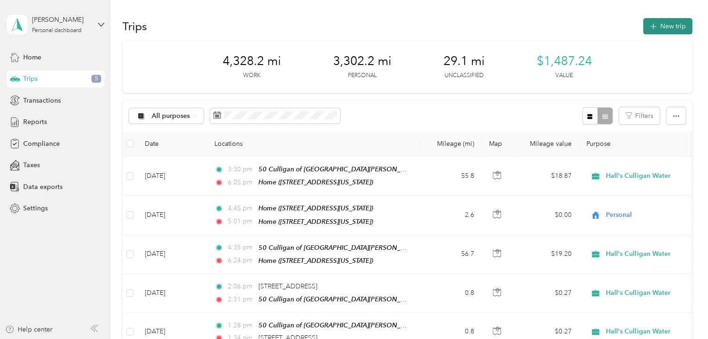
click at [660, 26] on button "New trip" at bounding box center [667, 26] width 49 height 16
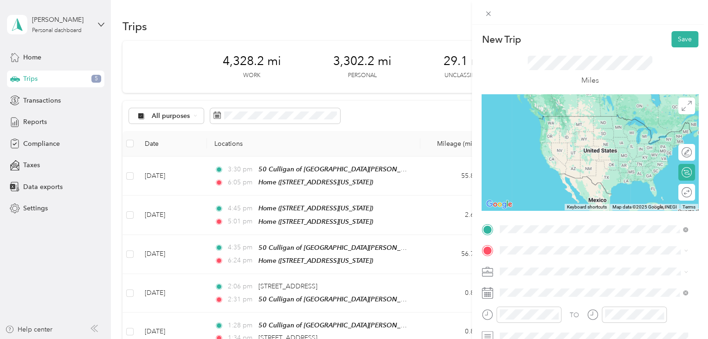
click at [573, 167] on span "[STREET_ADDRESS]" at bounding box center [546, 171] width 59 height 8
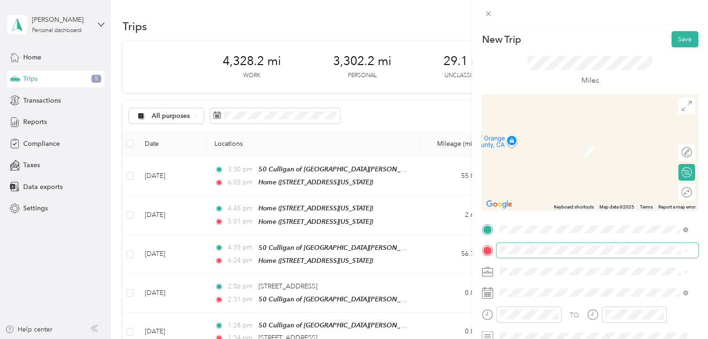
click at [553, 244] on span at bounding box center [597, 250] width 202 height 15
click at [535, 150] on span "[STREET_ADDRESS][US_STATE]" at bounding box center [563, 151] width 93 height 8
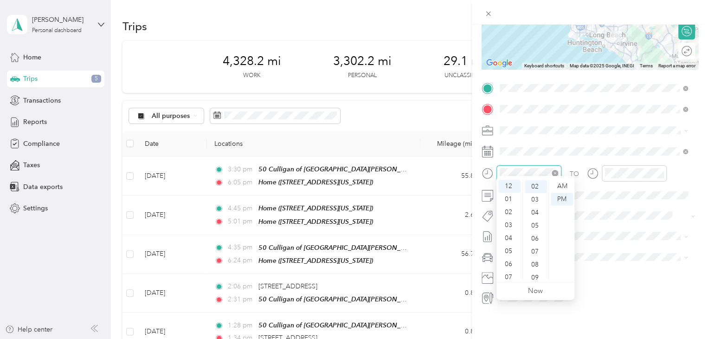
scroll to position [26, 0]
click at [509, 213] on div "02" at bounding box center [509, 212] width 22 height 13
click at [509, 200] on div "03" at bounding box center [509, 199] width 22 height 13
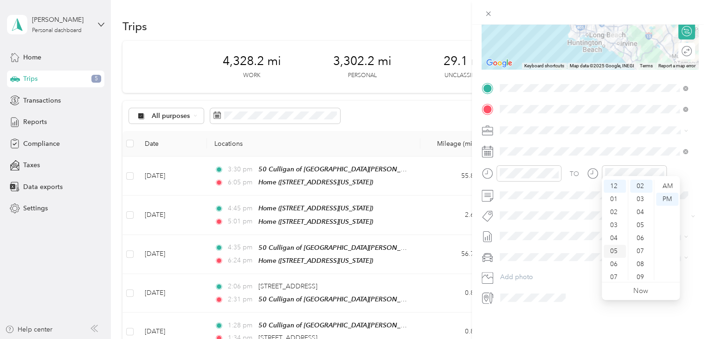
click at [617, 251] on div "05" at bounding box center [615, 251] width 22 height 13
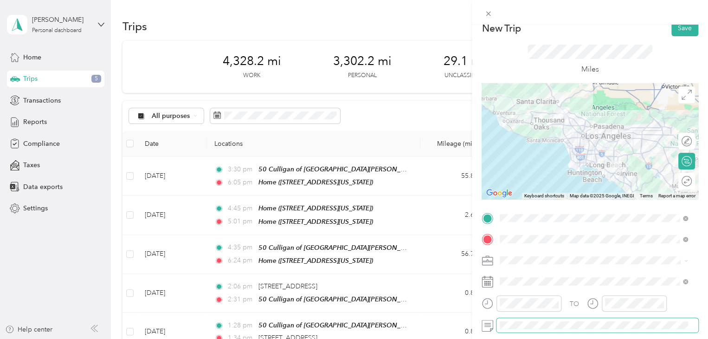
scroll to position [9, 0]
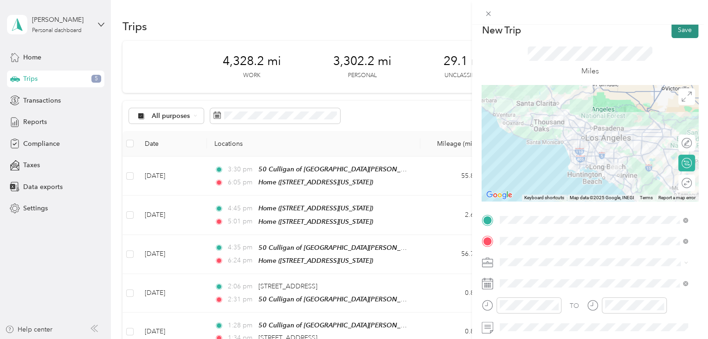
click at [675, 35] on button "Save" at bounding box center [684, 30] width 27 height 16
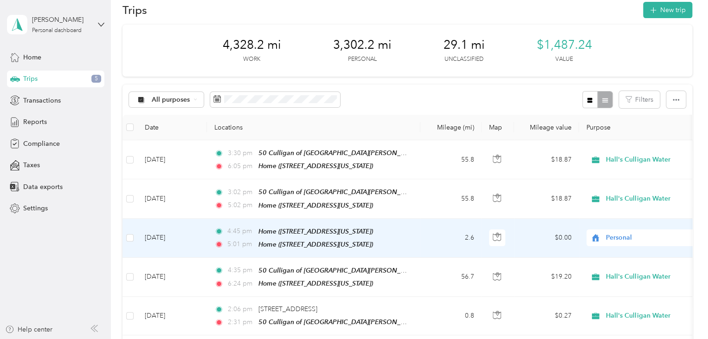
scroll to position [0, 0]
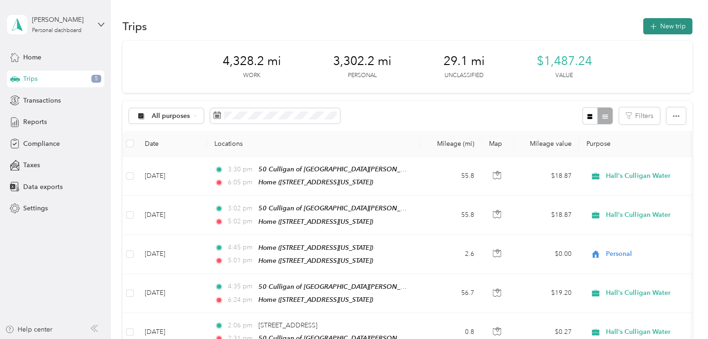
click at [662, 28] on button "New trip" at bounding box center [667, 26] width 49 height 16
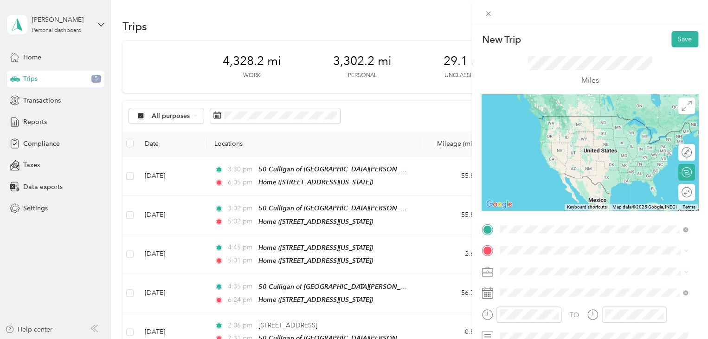
click at [554, 218] on strong "50 Culligan of [GEOGRAPHIC_DATA][PERSON_NAME]" at bounding box center [616, 221] width 135 height 16
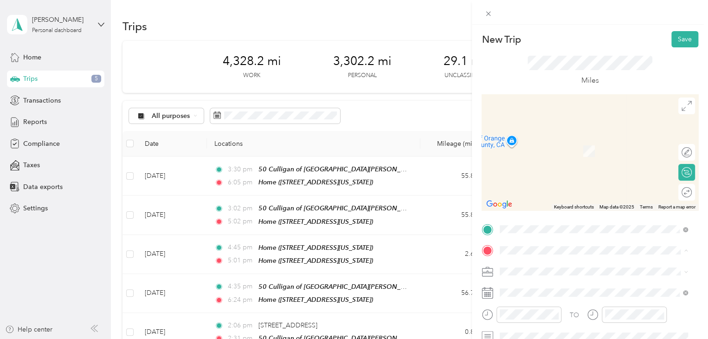
click at [550, 150] on span "[STREET_ADDRESS][US_STATE]" at bounding box center [563, 151] width 93 height 8
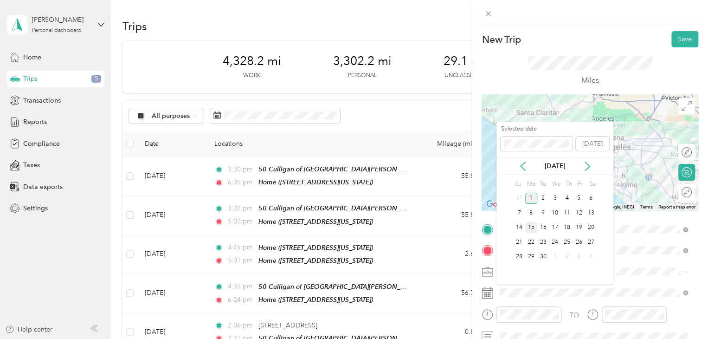
click at [532, 227] on div "15" at bounding box center [531, 228] width 12 height 12
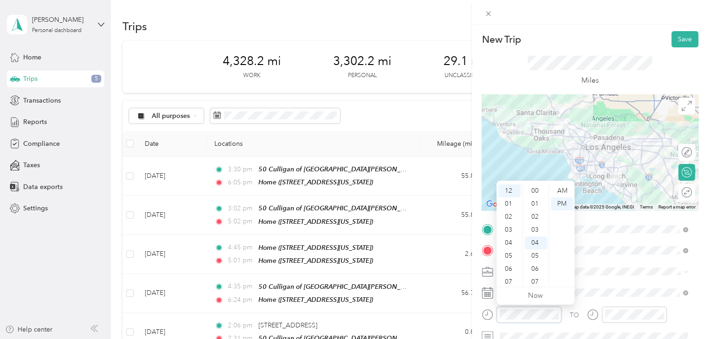
scroll to position [52, 0]
click at [507, 231] on div "03" at bounding box center [509, 229] width 22 height 13
click at [559, 204] on div "PM" at bounding box center [562, 203] width 22 height 13
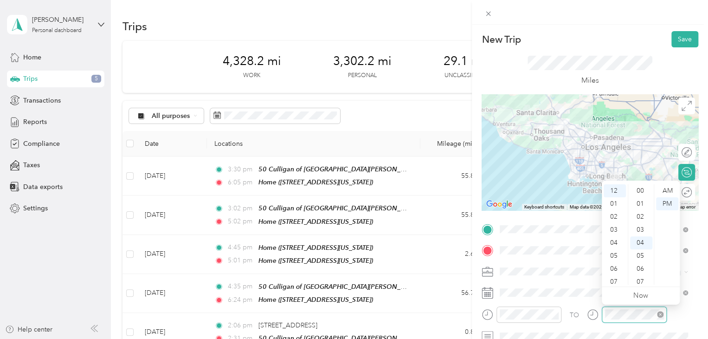
scroll to position [52, 0]
click at [616, 257] on div "05" at bounding box center [615, 255] width 22 height 13
click at [638, 196] on div "26" at bounding box center [641, 198] width 22 height 13
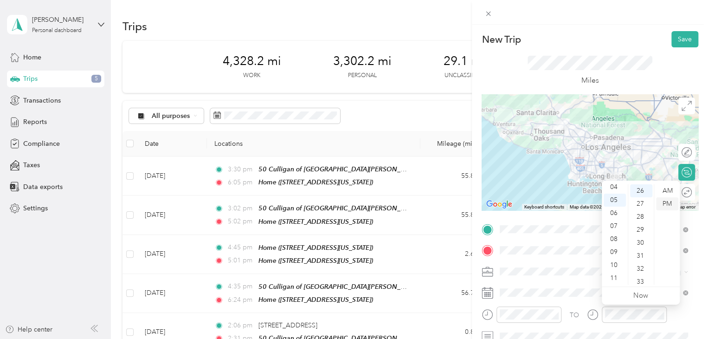
click at [664, 205] on div "PM" at bounding box center [667, 203] width 22 height 13
click at [574, 275] on span at bounding box center [597, 271] width 202 height 15
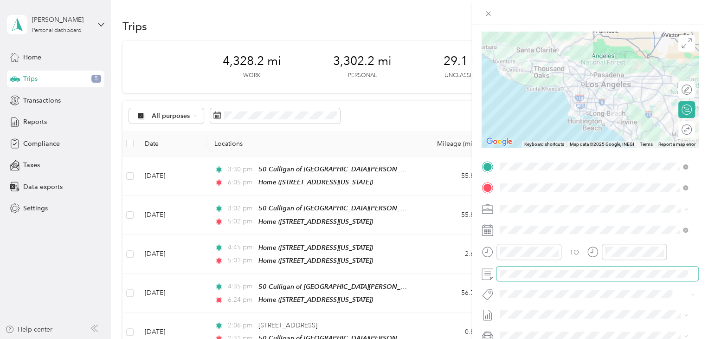
scroll to position [0, 0]
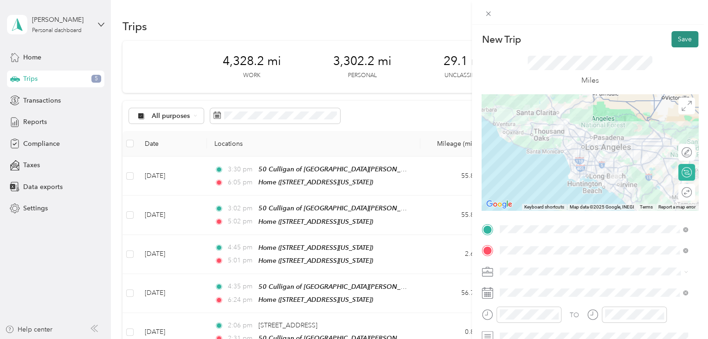
click at [677, 39] on button "Save" at bounding box center [684, 39] width 27 height 16
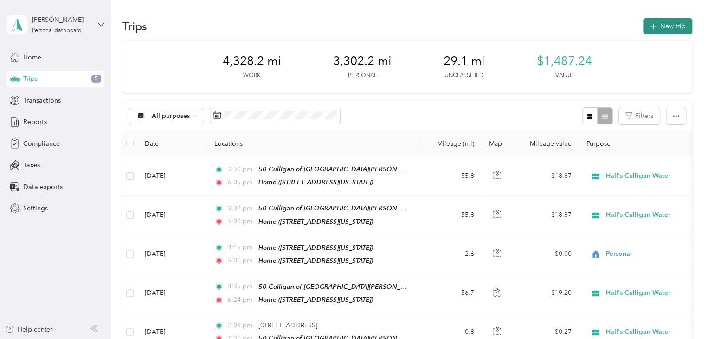
click at [661, 26] on button "New trip" at bounding box center [667, 26] width 49 height 16
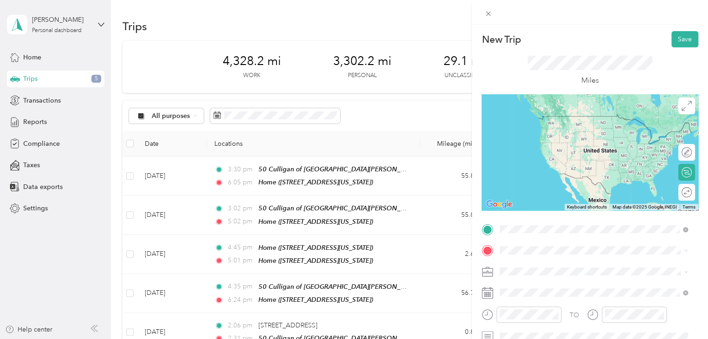
click at [587, 215] on strong "50 Culligan of [GEOGRAPHIC_DATA][PERSON_NAME]" at bounding box center [616, 221] width 135 height 16
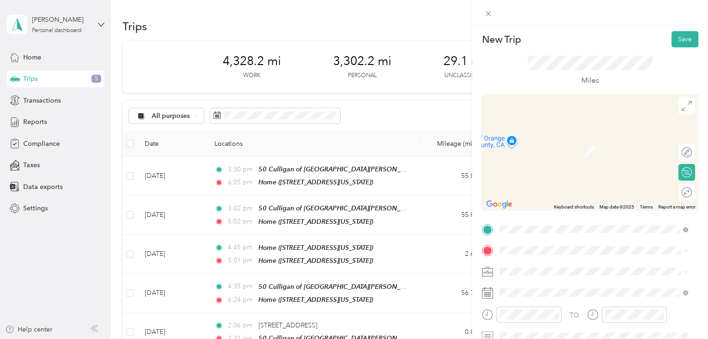
click at [536, 152] on span "[STREET_ADDRESS][US_STATE]" at bounding box center [563, 151] width 93 height 8
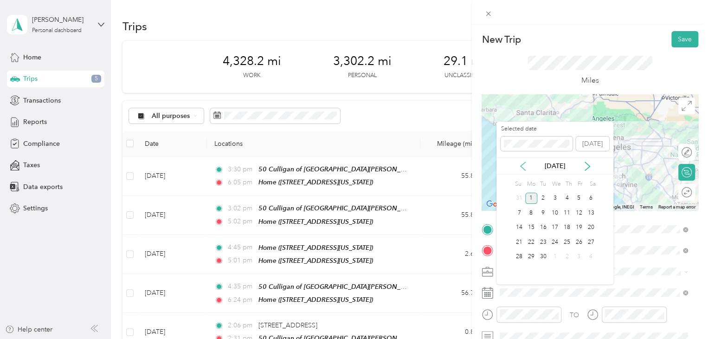
click at [526, 167] on icon at bounding box center [522, 165] width 9 height 9
click at [580, 230] on div "15" at bounding box center [579, 228] width 12 height 12
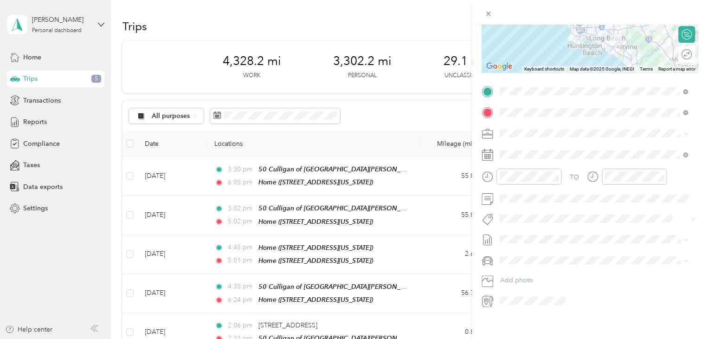
scroll to position [139, 0]
click at [554, 173] on icon "close-circle" at bounding box center [555, 175] width 6 height 6
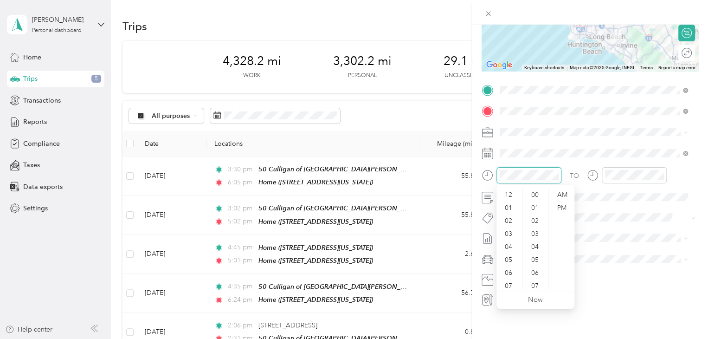
scroll to position [91, 0]
click at [509, 236] on div "03" at bounding box center [509, 233] width 22 height 13
click at [536, 263] on div "23" at bounding box center [536, 263] width 22 height 13
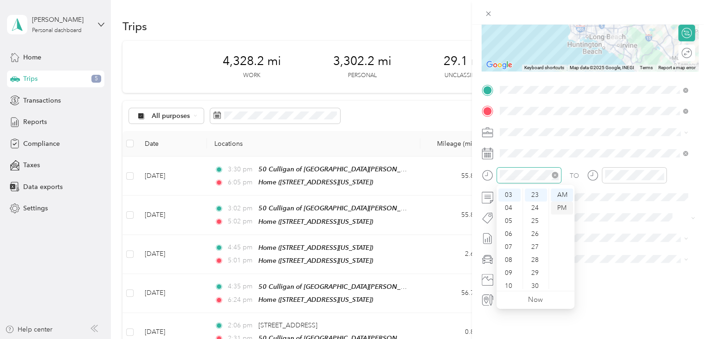
click at [562, 208] on div "PM" at bounding box center [562, 207] width 22 height 13
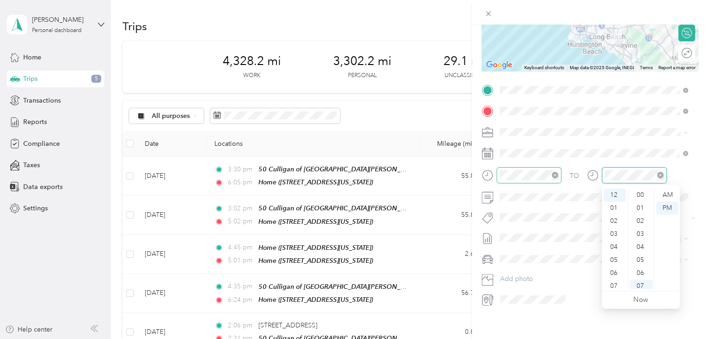
scroll to position [91, 0]
click at [609, 260] on div "05" at bounding box center [615, 259] width 22 height 13
click at [640, 244] on div "25" at bounding box center [641, 243] width 22 height 13
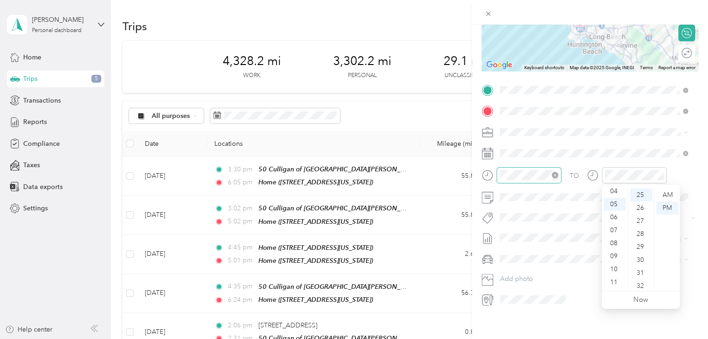
click at [589, 226] on div "TO Add photo" at bounding box center [590, 195] width 217 height 224
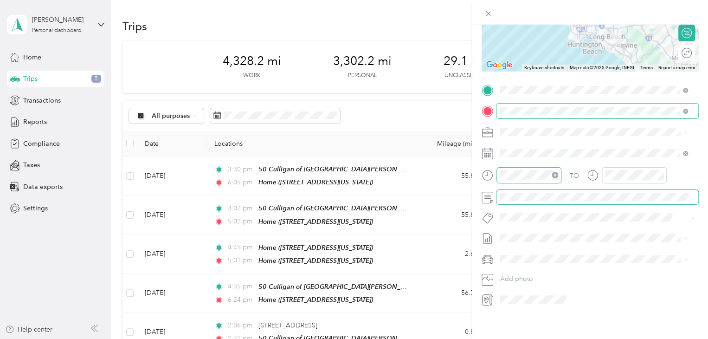
scroll to position [0, 0]
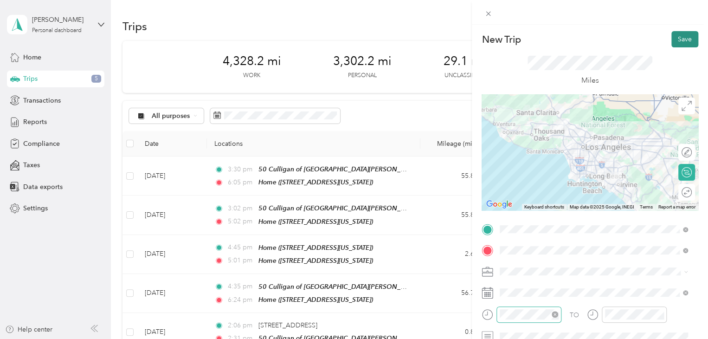
click at [677, 42] on button "Save" at bounding box center [684, 39] width 27 height 16
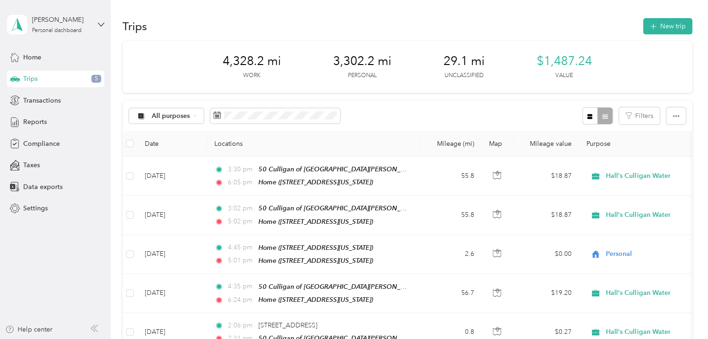
click at [56, 80] on div "Trips 5" at bounding box center [55, 79] width 97 height 17
click at [97, 79] on span "5" at bounding box center [96, 79] width 10 height 8
click at [69, 79] on div "Trips 5" at bounding box center [55, 79] width 97 height 17
click at [52, 57] on div "Home" at bounding box center [55, 57] width 97 height 17
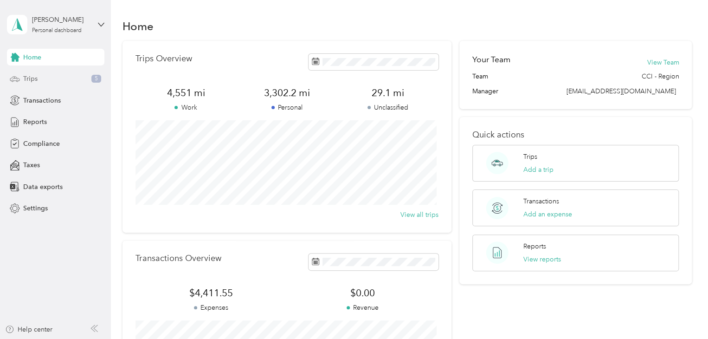
click at [45, 77] on div "Trips 5" at bounding box center [55, 79] width 97 height 17
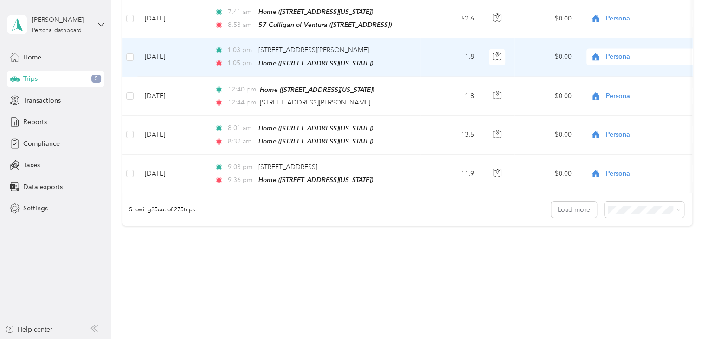
scroll to position [937, 0]
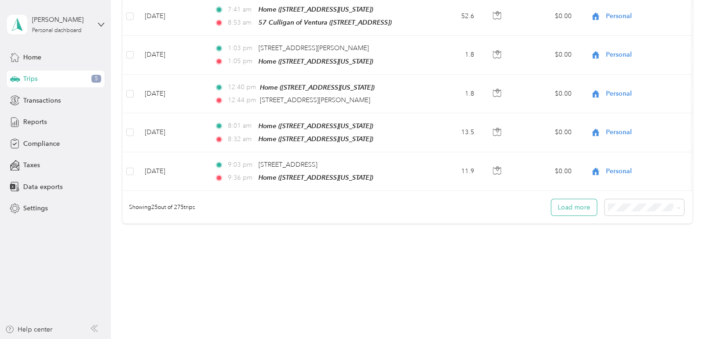
click at [570, 199] on button "Load more" at bounding box center [573, 207] width 45 height 16
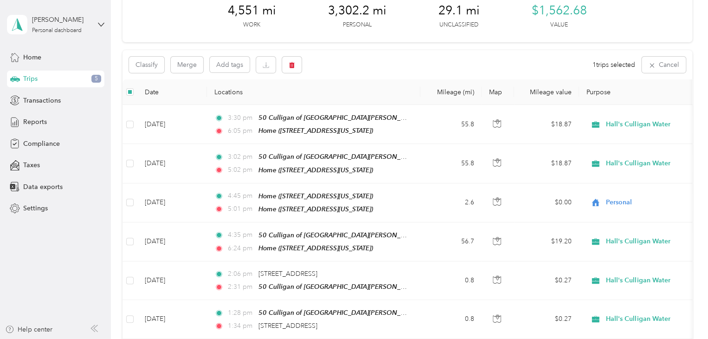
scroll to position [0, 0]
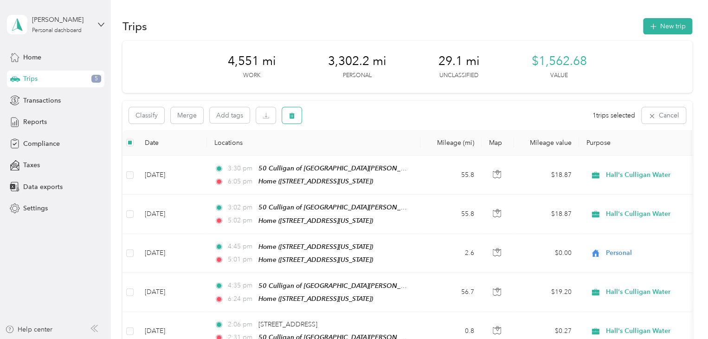
click at [291, 118] on icon "button" at bounding box center [292, 116] width 6 height 6
click at [354, 155] on button "Yes" at bounding box center [361, 154] width 18 height 15
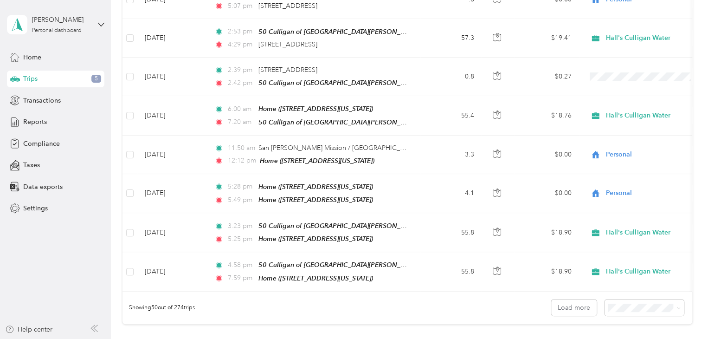
scroll to position [1810, 0]
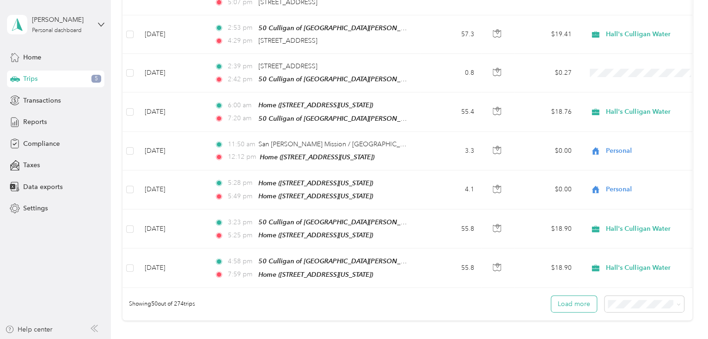
click at [565, 296] on button "Load more" at bounding box center [573, 304] width 45 height 16
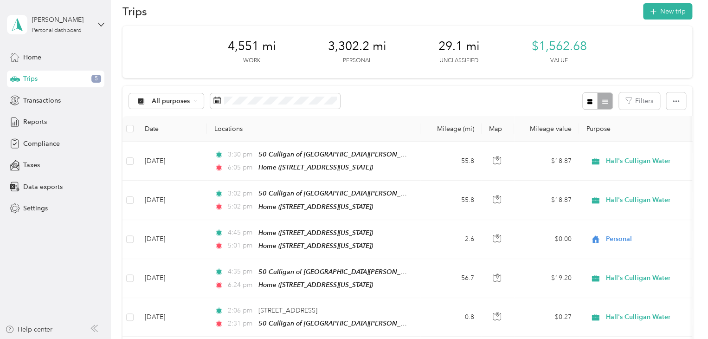
scroll to position [0, 0]
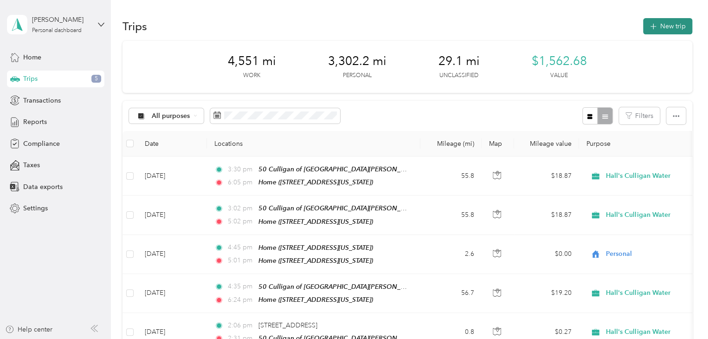
click at [657, 29] on button "New trip" at bounding box center [667, 26] width 49 height 16
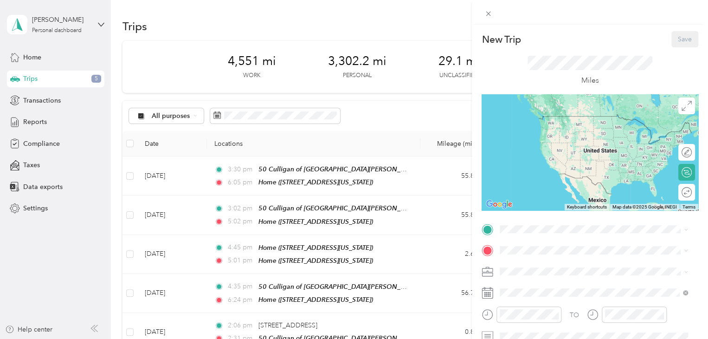
click at [527, 126] on span "[STREET_ADDRESS][US_STATE]" at bounding box center [563, 130] width 93 height 8
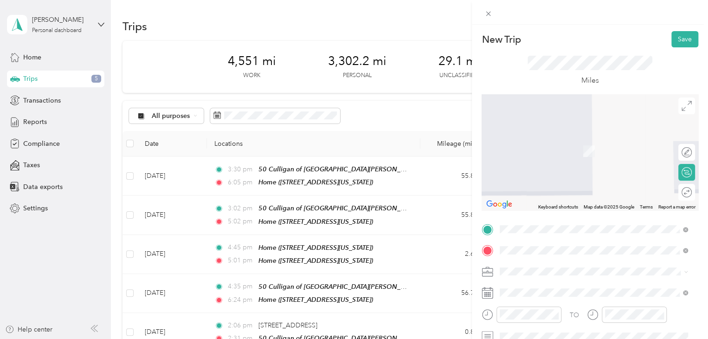
click at [576, 178] on strong "50 Culligan of [GEOGRAPHIC_DATA][PERSON_NAME]" at bounding box center [616, 177] width 135 height 16
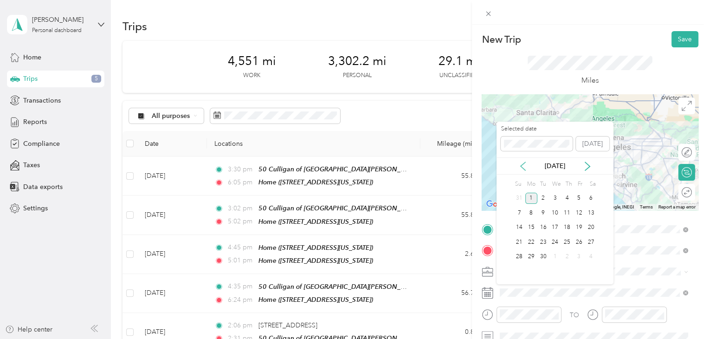
click at [527, 167] on icon at bounding box center [522, 165] width 9 height 9
click at [579, 229] on div "15" at bounding box center [579, 228] width 12 height 12
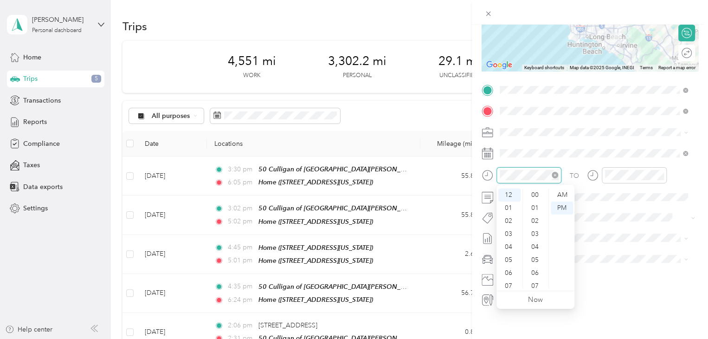
scroll to position [130, 0]
click at [510, 262] on div "05" at bounding box center [509, 259] width 22 height 13
click at [538, 247] on div "46" at bounding box center [536, 244] width 22 height 13
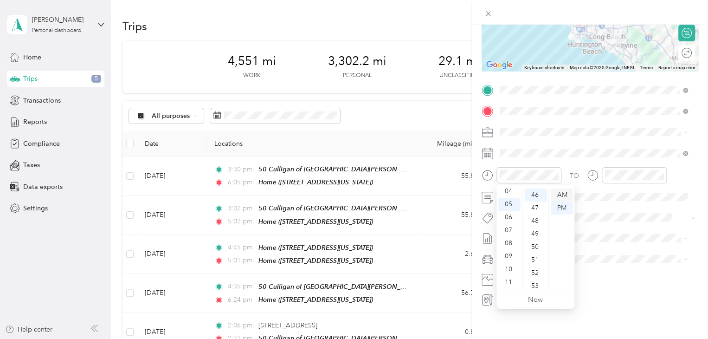
click at [562, 195] on div "AM" at bounding box center [562, 194] width 22 height 13
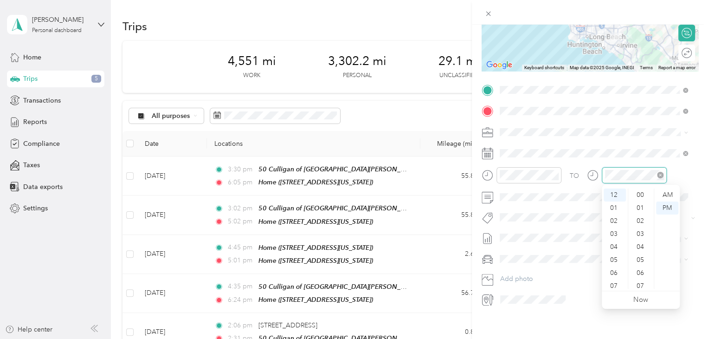
scroll to position [130, 0]
click at [614, 274] on div "06" at bounding box center [615, 272] width 22 height 13
click at [639, 219] on div "54" at bounding box center [641, 217] width 22 height 13
click at [669, 196] on div "AM" at bounding box center [667, 194] width 22 height 13
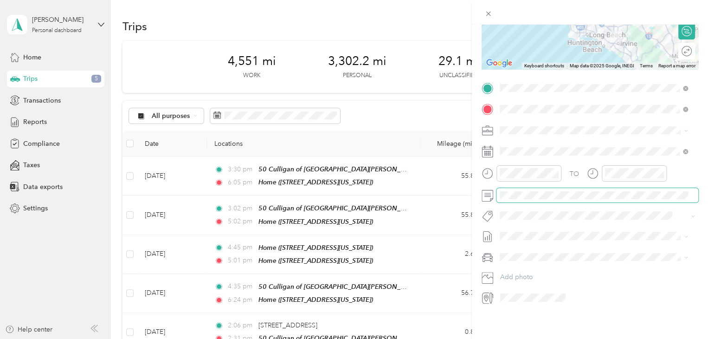
scroll to position [0, 0]
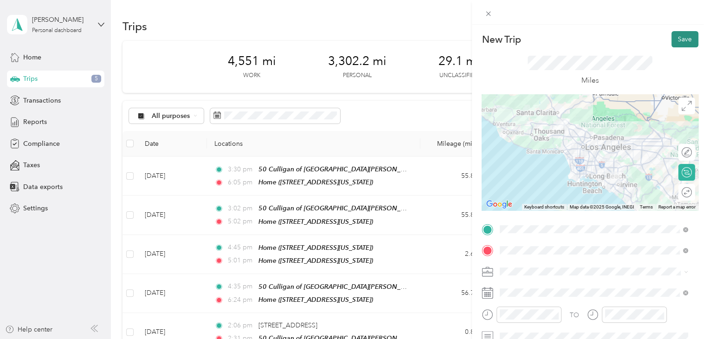
click at [674, 41] on button "Save" at bounding box center [684, 39] width 27 height 16
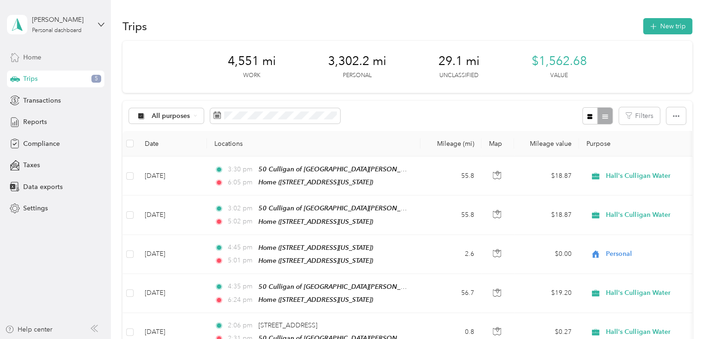
click at [58, 57] on div "Home" at bounding box center [55, 57] width 97 height 17
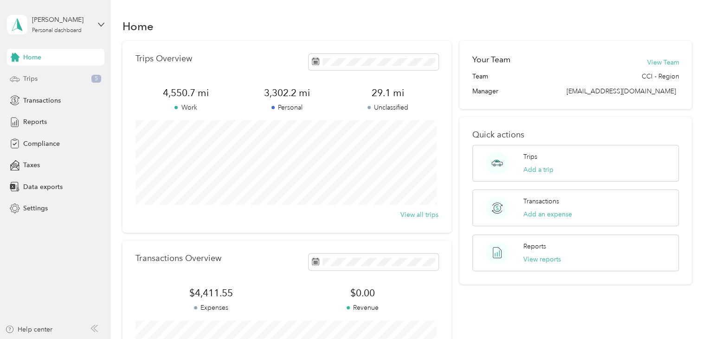
click at [57, 80] on div "Trips 5" at bounding box center [55, 79] width 97 height 17
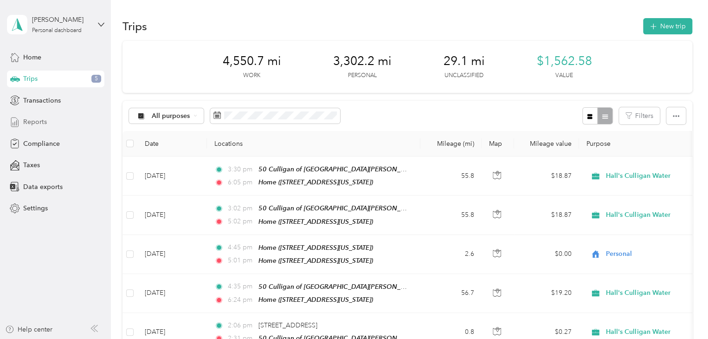
click at [28, 122] on span "Reports" at bounding box center [35, 122] width 24 height 10
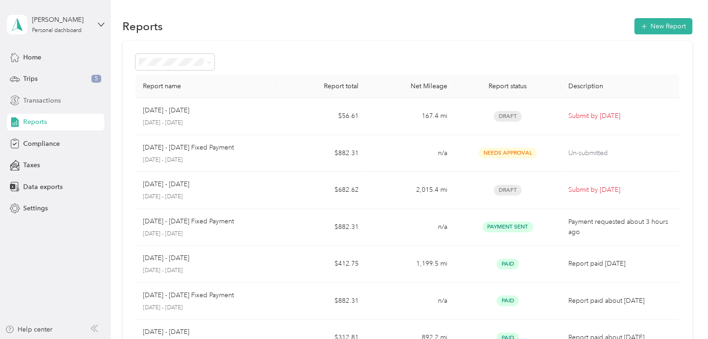
click at [41, 101] on span "Transactions" at bounding box center [42, 101] width 38 height 10
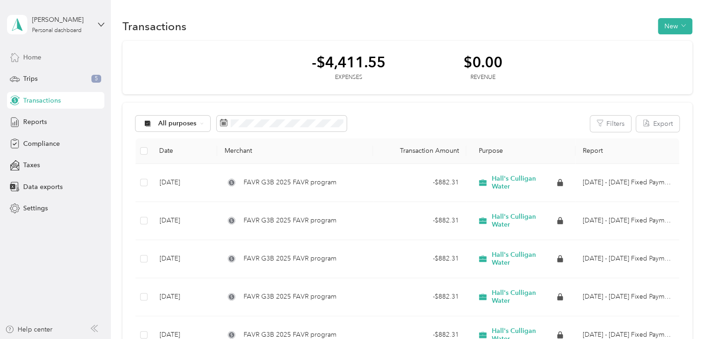
click at [34, 60] on span "Home" at bounding box center [32, 57] width 18 height 10
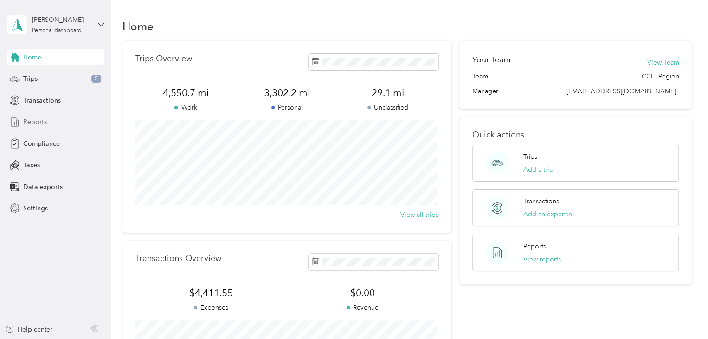
click at [48, 122] on div "Reports" at bounding box center [55, 122] width 97 height 17
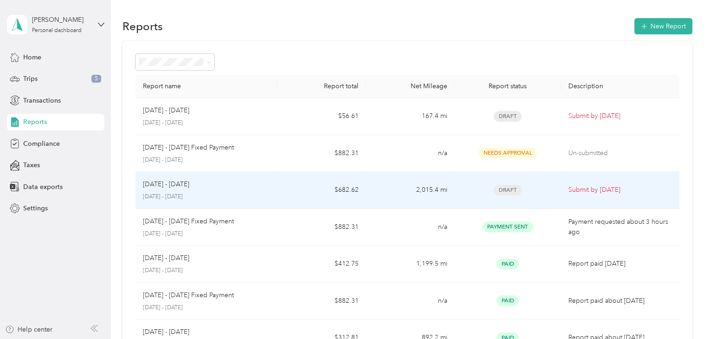
click at [509, 190] on span "Draft" at bounding box center [508, 190] width 28 height 11
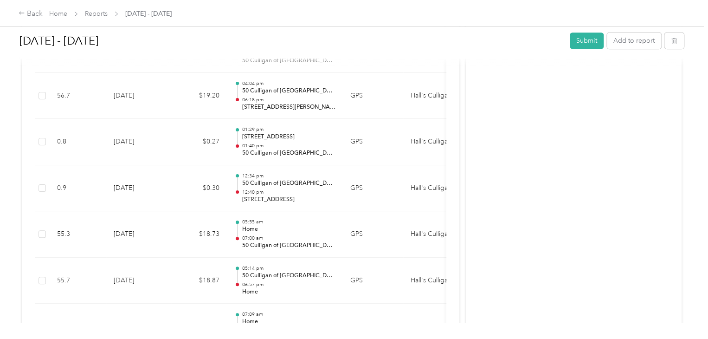
scroll to position [139, 0]
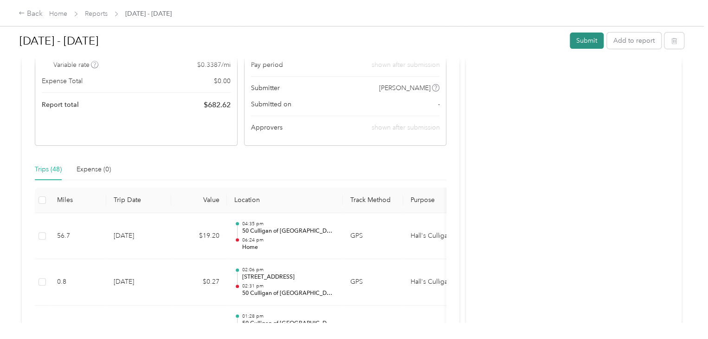
click at [575, 44] on button "Submit" at bounding box center [587, 40] width 34 height 16
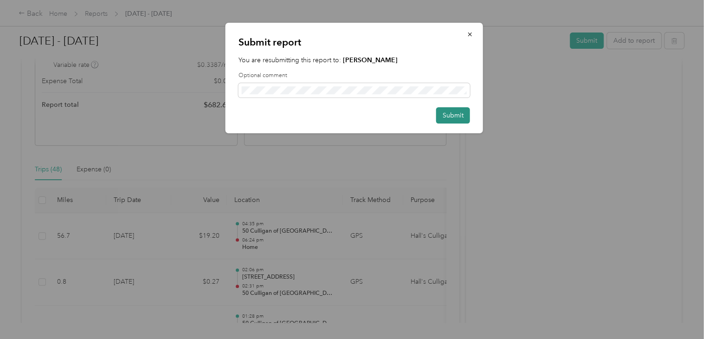
click at [450, 119] on button "Submit" at bounding box center [453, 115] width 34 height 16
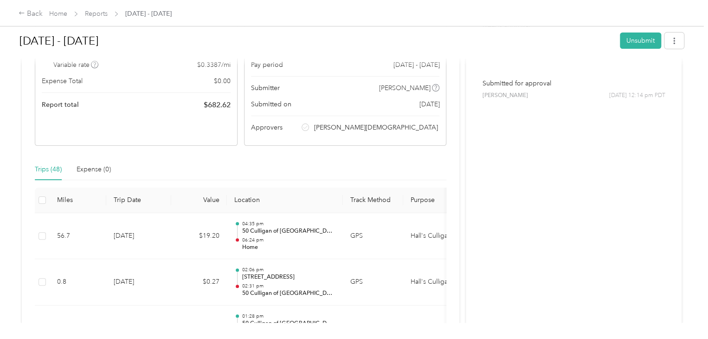
scroll to position [0, 0]
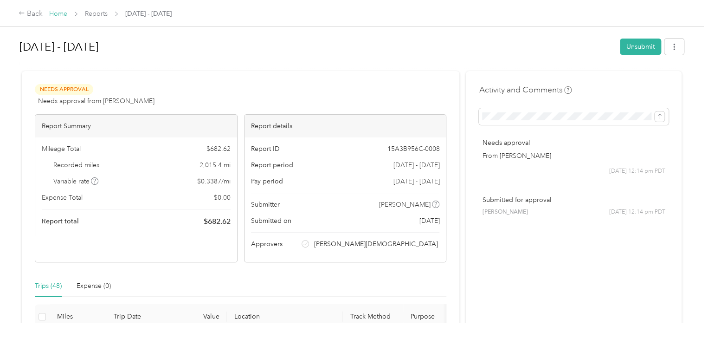
click at [55, 14] on link "Home" at bounding box center [58, 14] width 18 height 8
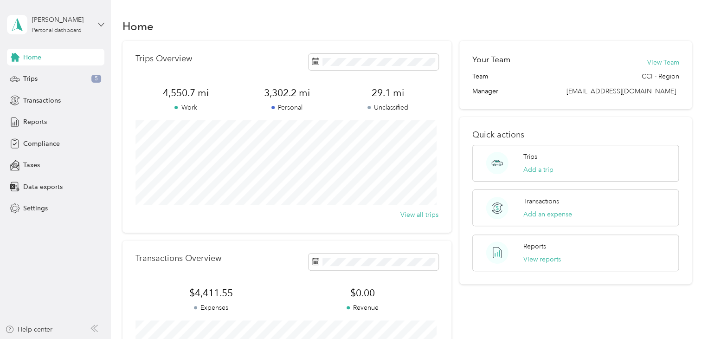
click at [100, 26] on icon at bounding box center [101, 24] width 6 height 6
click at [40, 79] on div "Log out" at bounding box center [104, 74] width 182 height 16
